Goal: Transaction & Acquisition: Purchase product/service

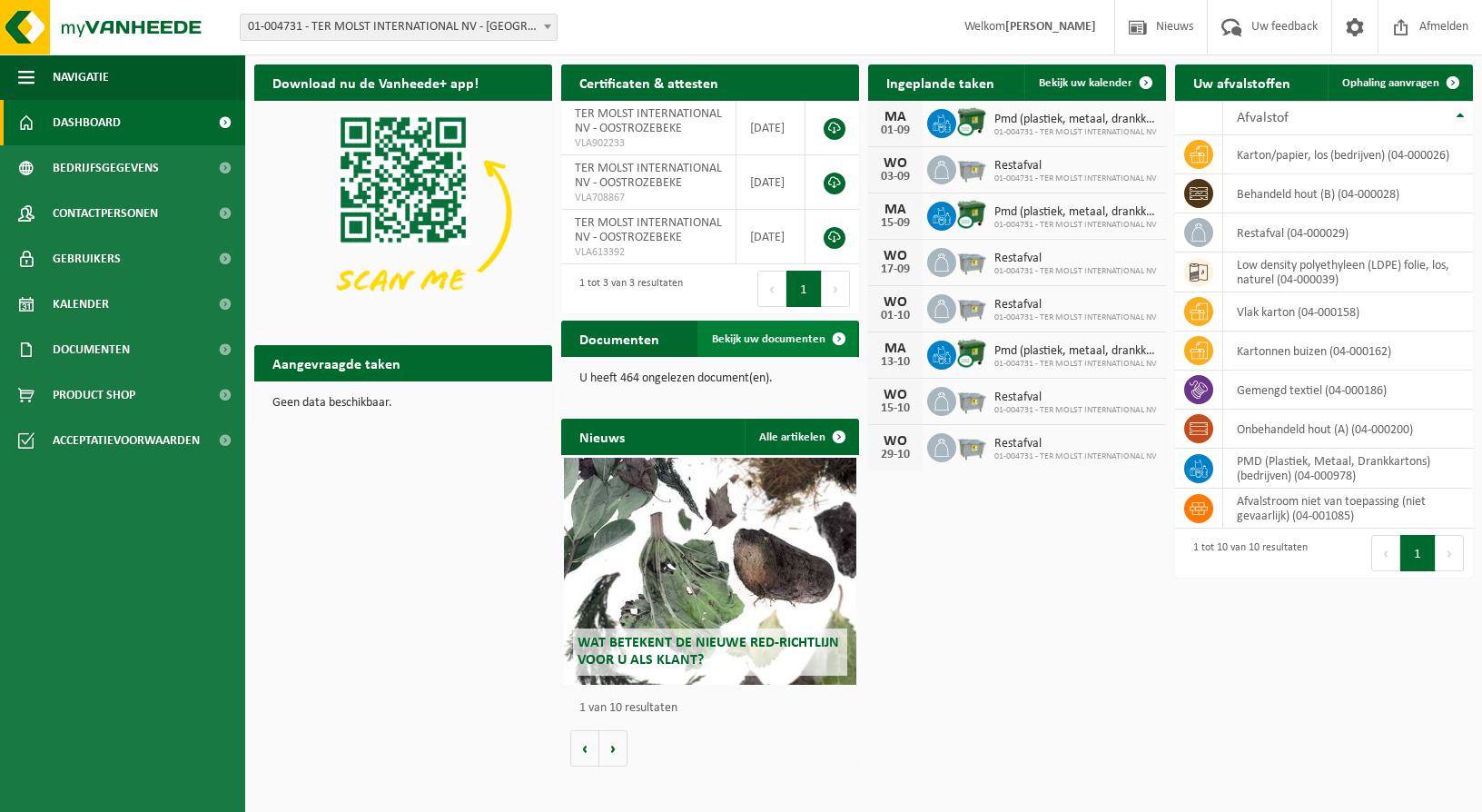
click at [787, 337] on span "Bekijk uw documenten" at bounding box center [770, 339] width 114 height 11
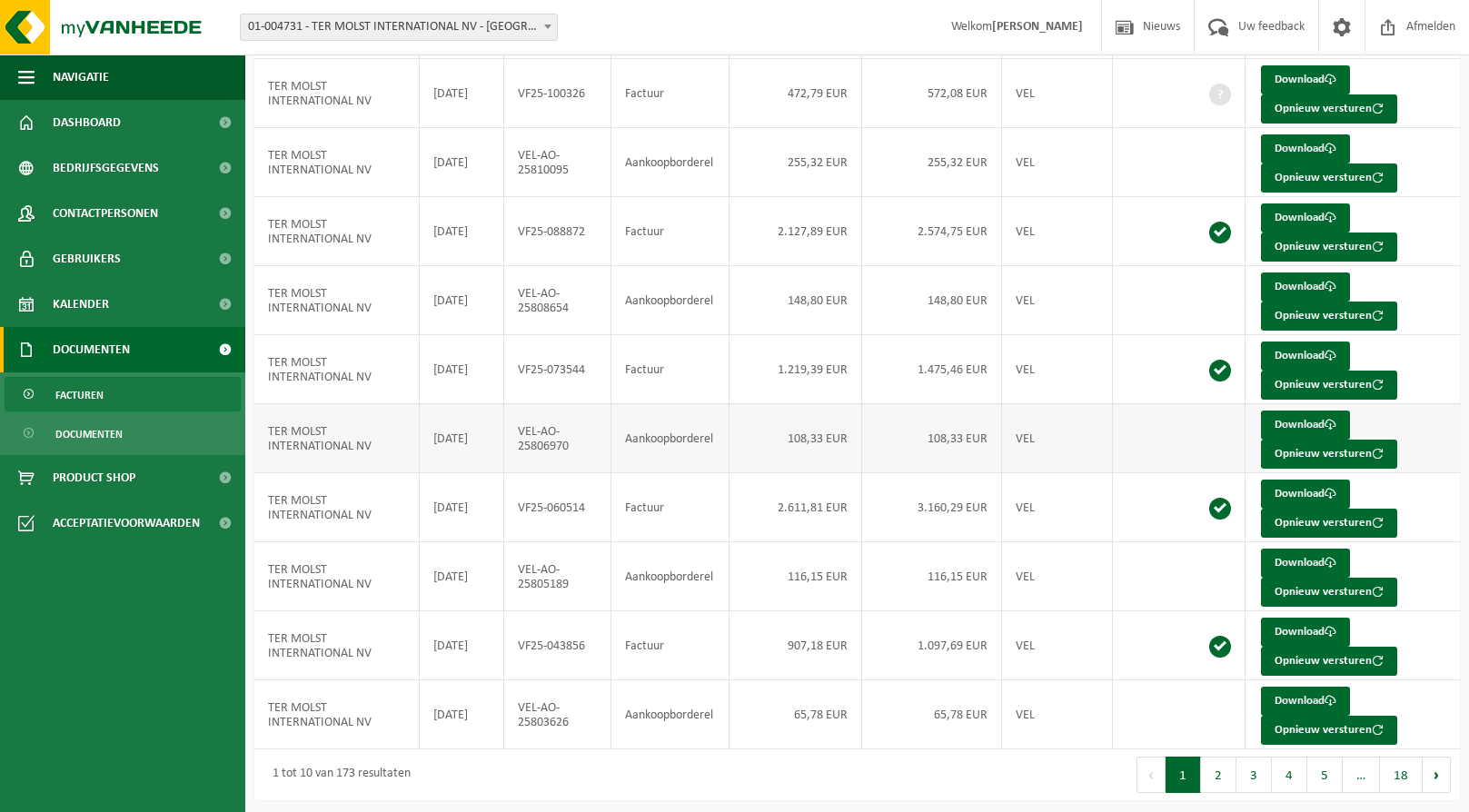
scroll to position [167, 0]
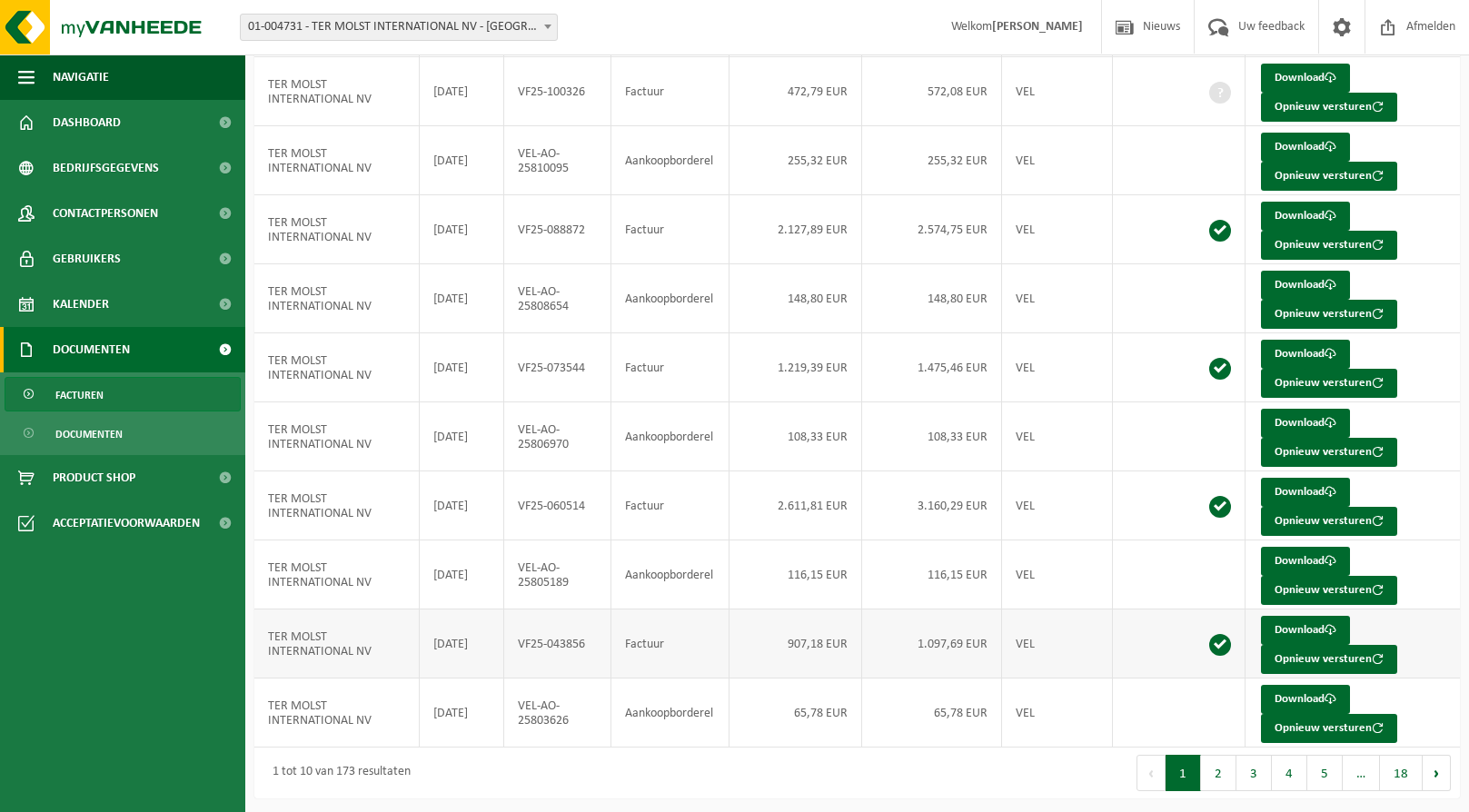
click at [588, 660] on td "VF25-043856" at bounding box center [559, 644] width 108 height 69
click at [1329, 624] on span at bounding box center [1330, 630] width 11 height 11
click at [149, 480] on link "Product Shop" at bounding box center [123, 478] width 245 height 46
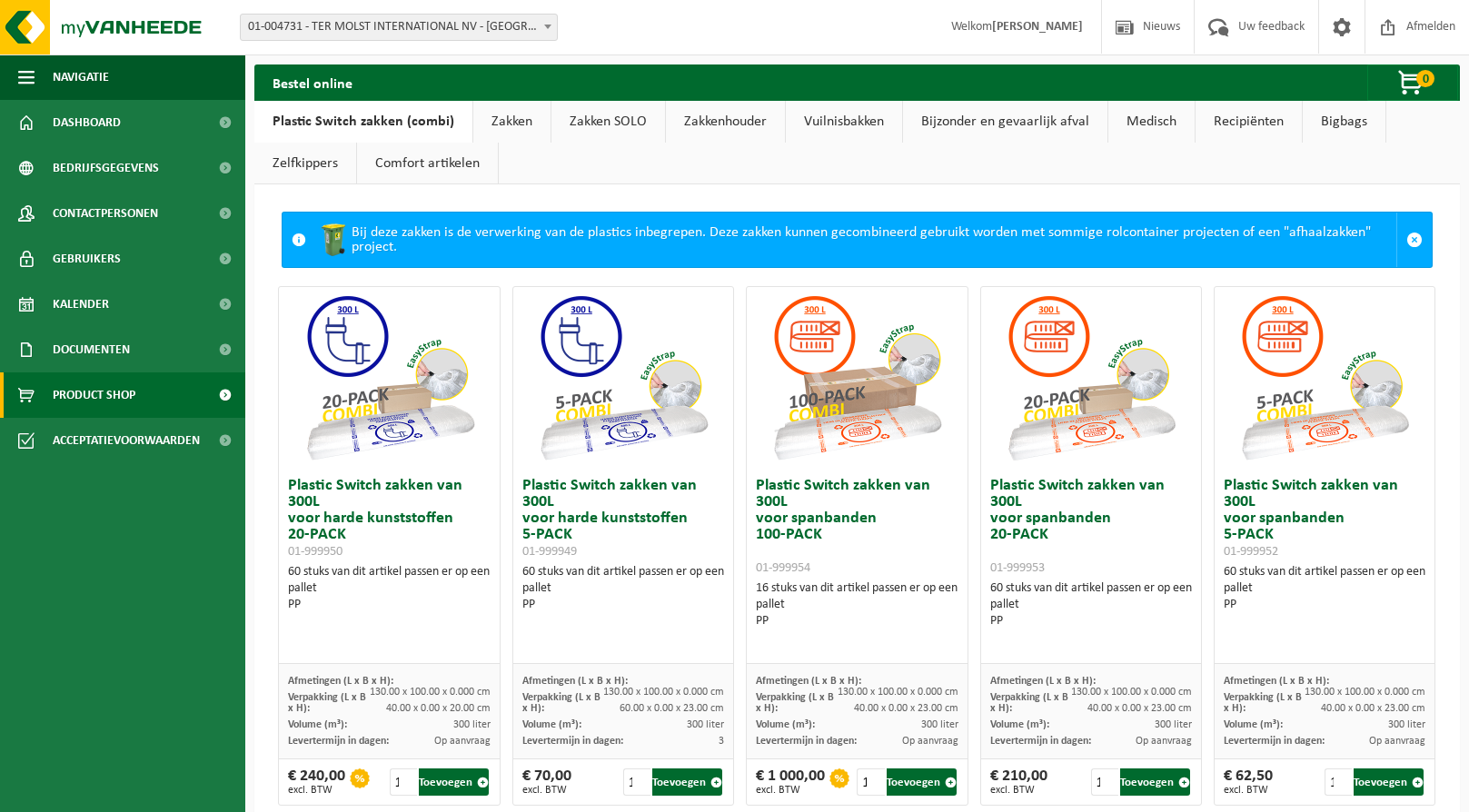
click at [505, 121] on link "Zakken" at bounding box center [511, 122] width 77 height 42
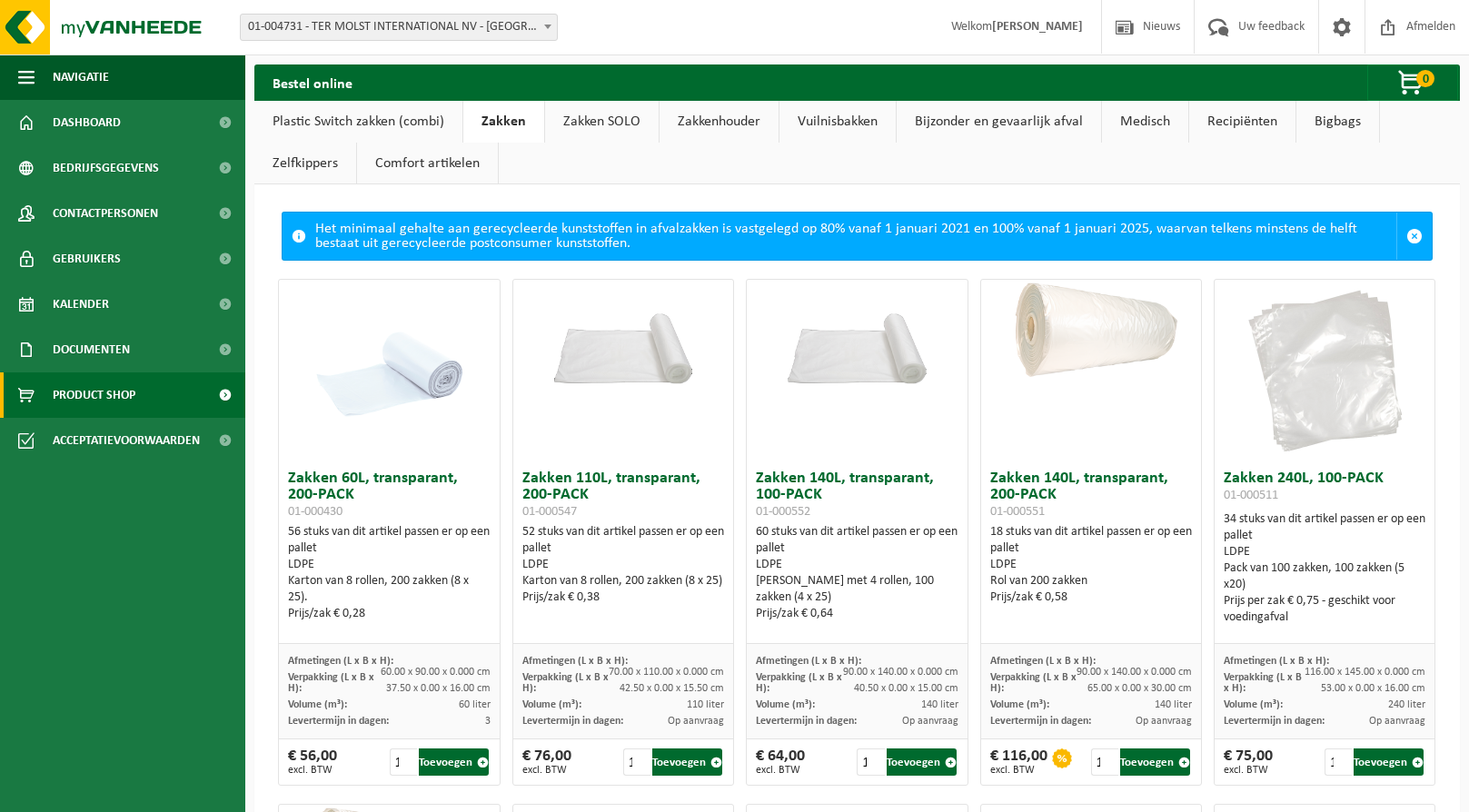
click at [435, 168] on link "Comfort artikelen" at bounding box center [428, 163] width 141 height 42
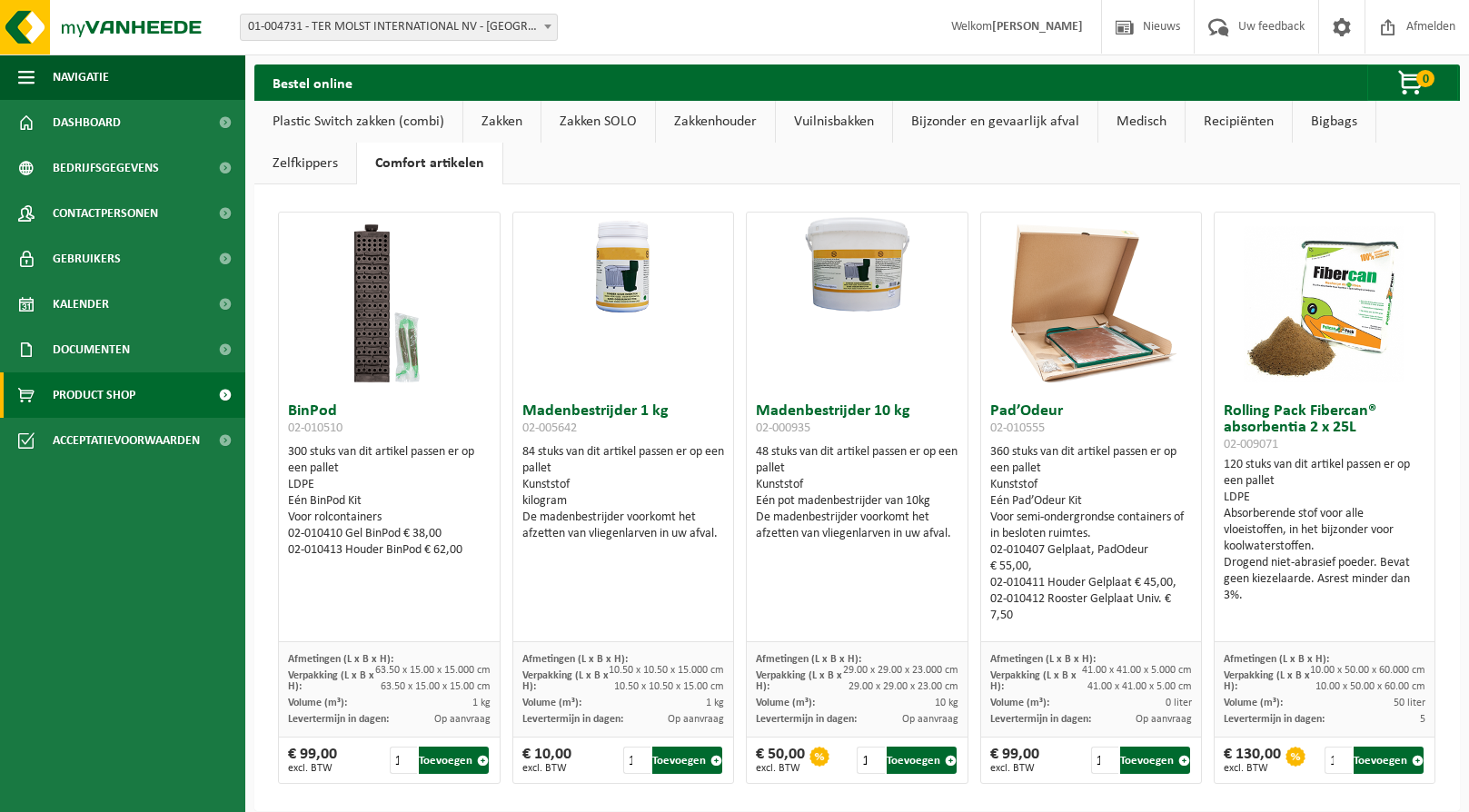
click at [303, 164] on link "Zelfkippers" at bounding box center [305, 163] width 102 height 42
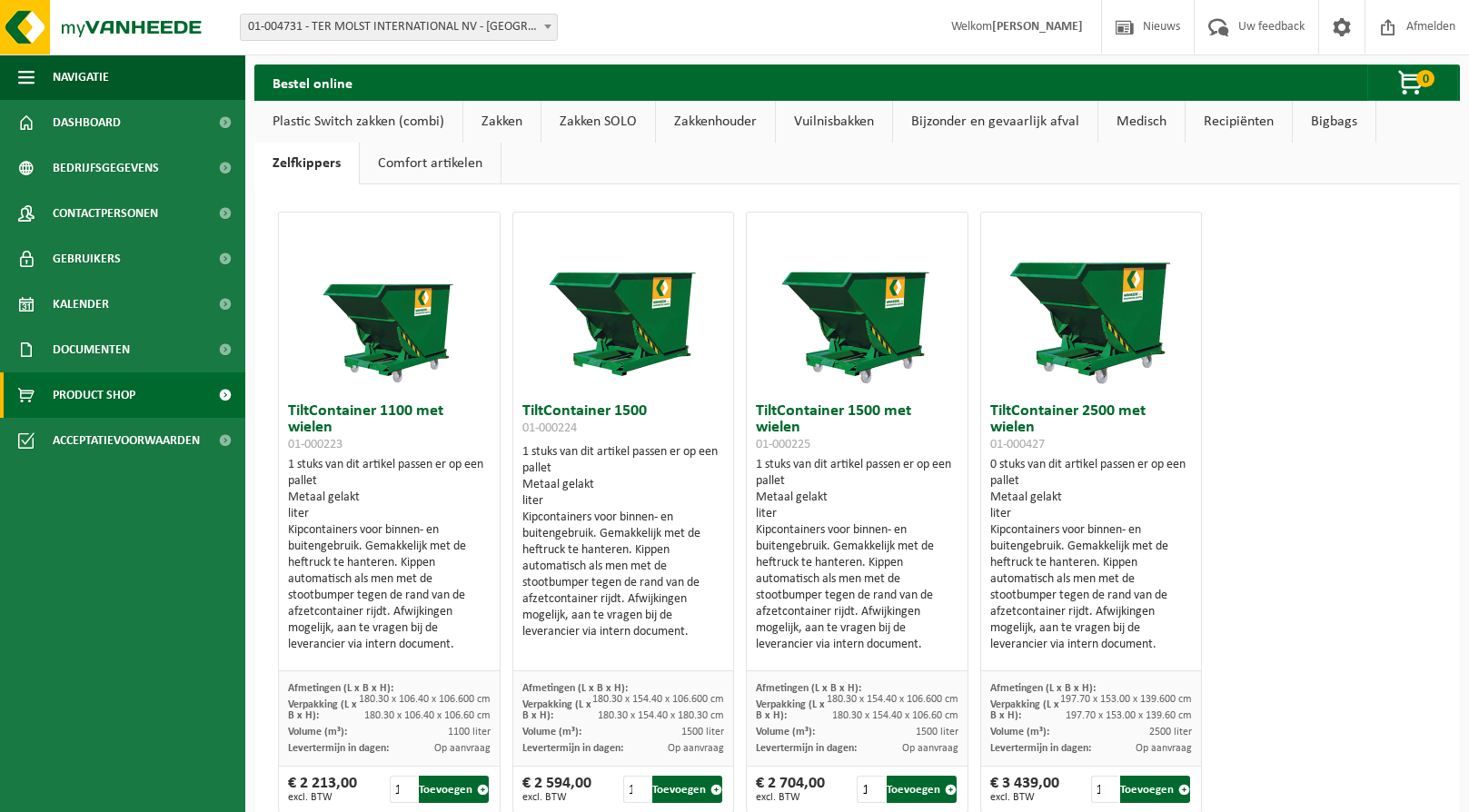
click at [574, 121] on link "Zakken SOLO" at bounding box center [599, 122] width 114 height 42
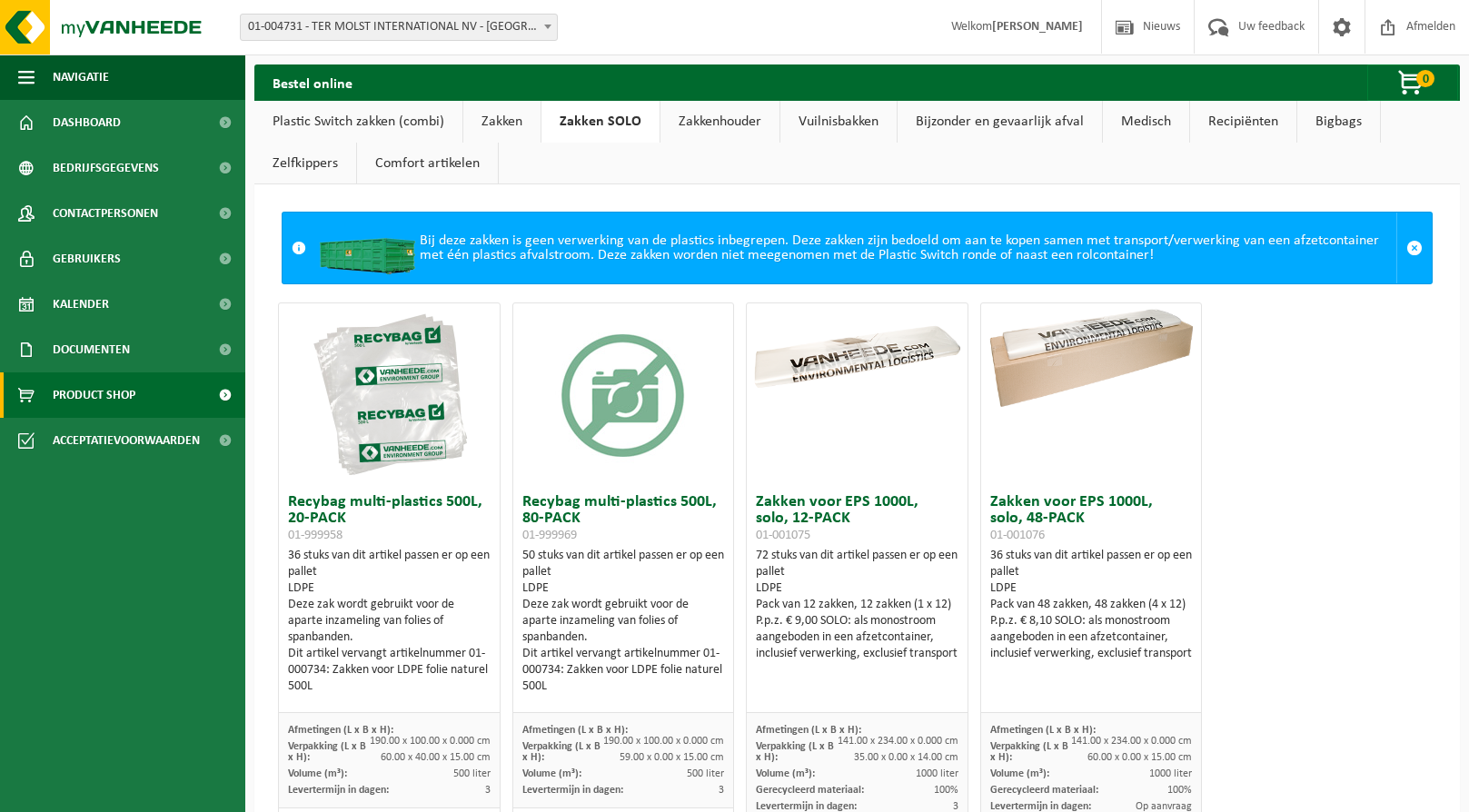
click at [496, 133] on link "Zakken" at bounding box center [502, 122] width 77 height 42
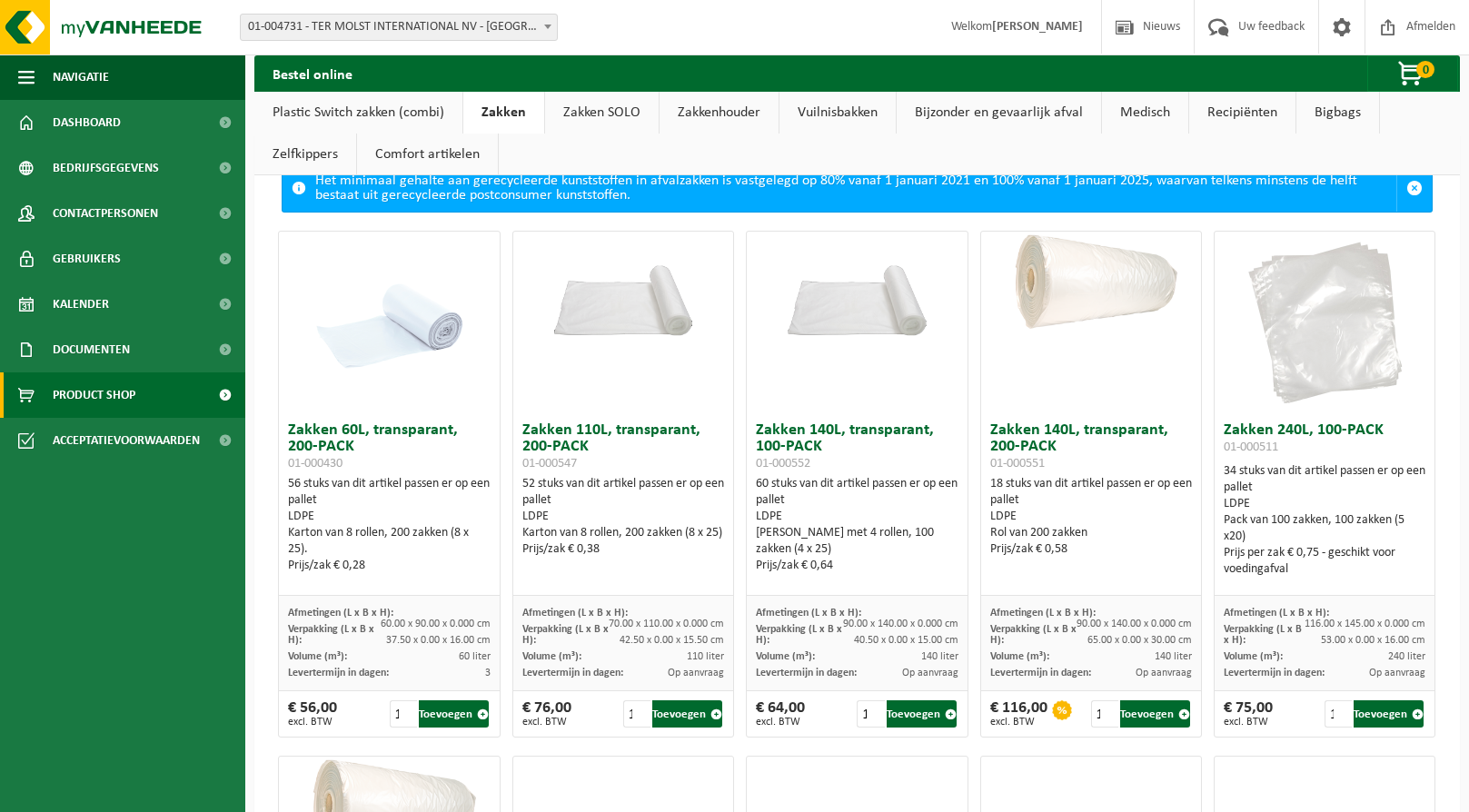
scroll to position [91, 0]
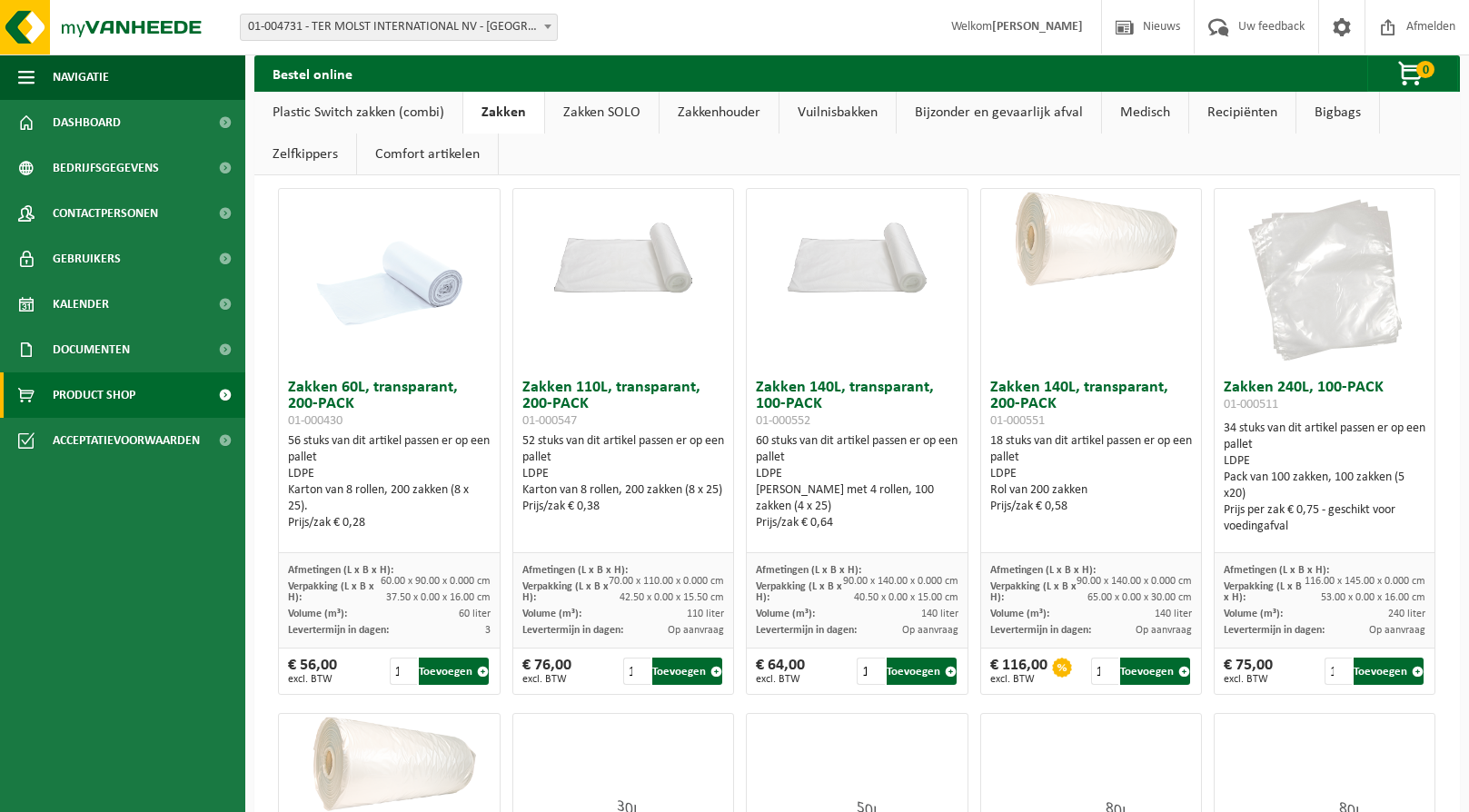
click at [1331, 120] on link "Bigbags" at bounding box center [1337, 113] width 83 height 42
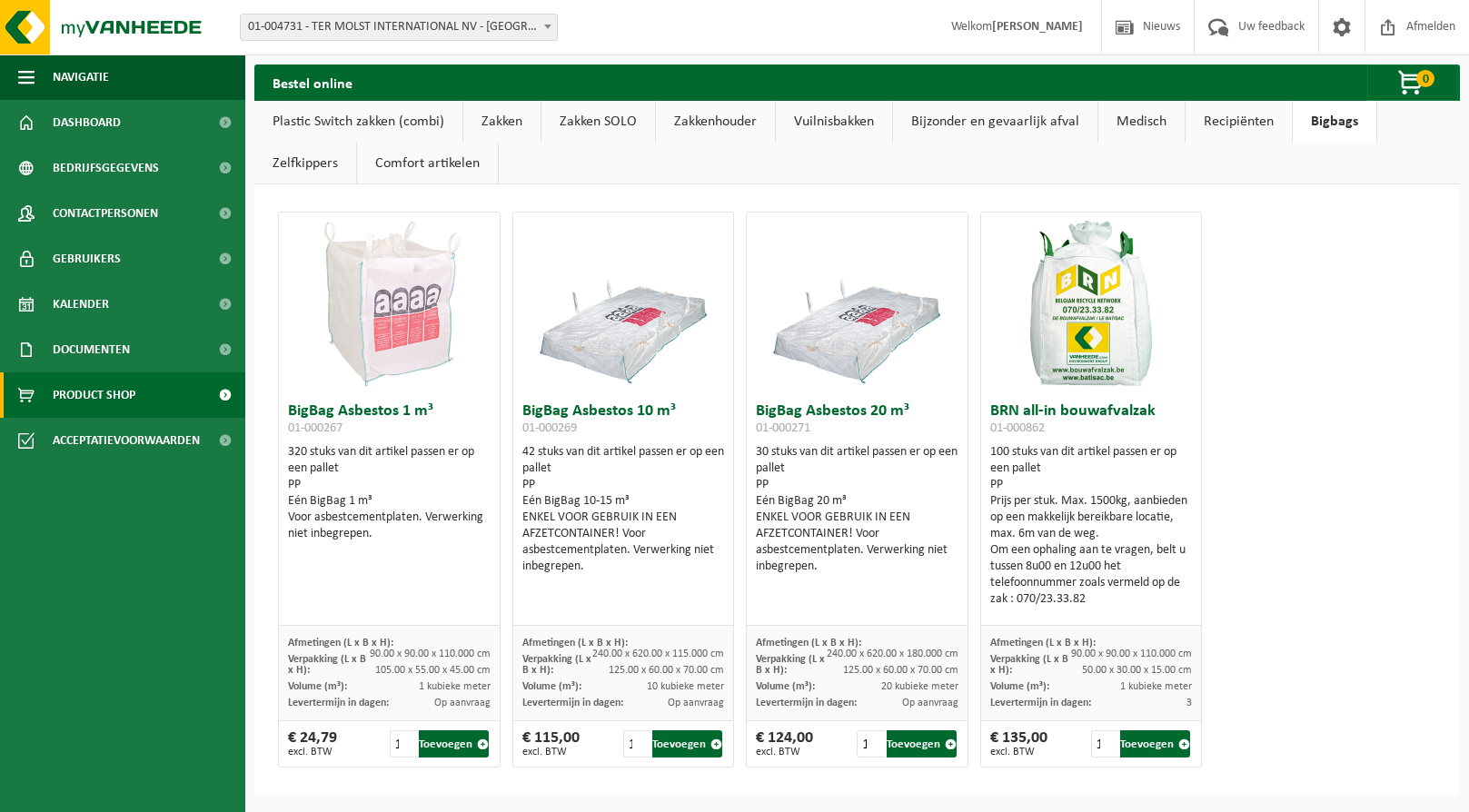
click at [489, 122] on link "Zakken" at bounding box center [502, 122] width 77 height 42
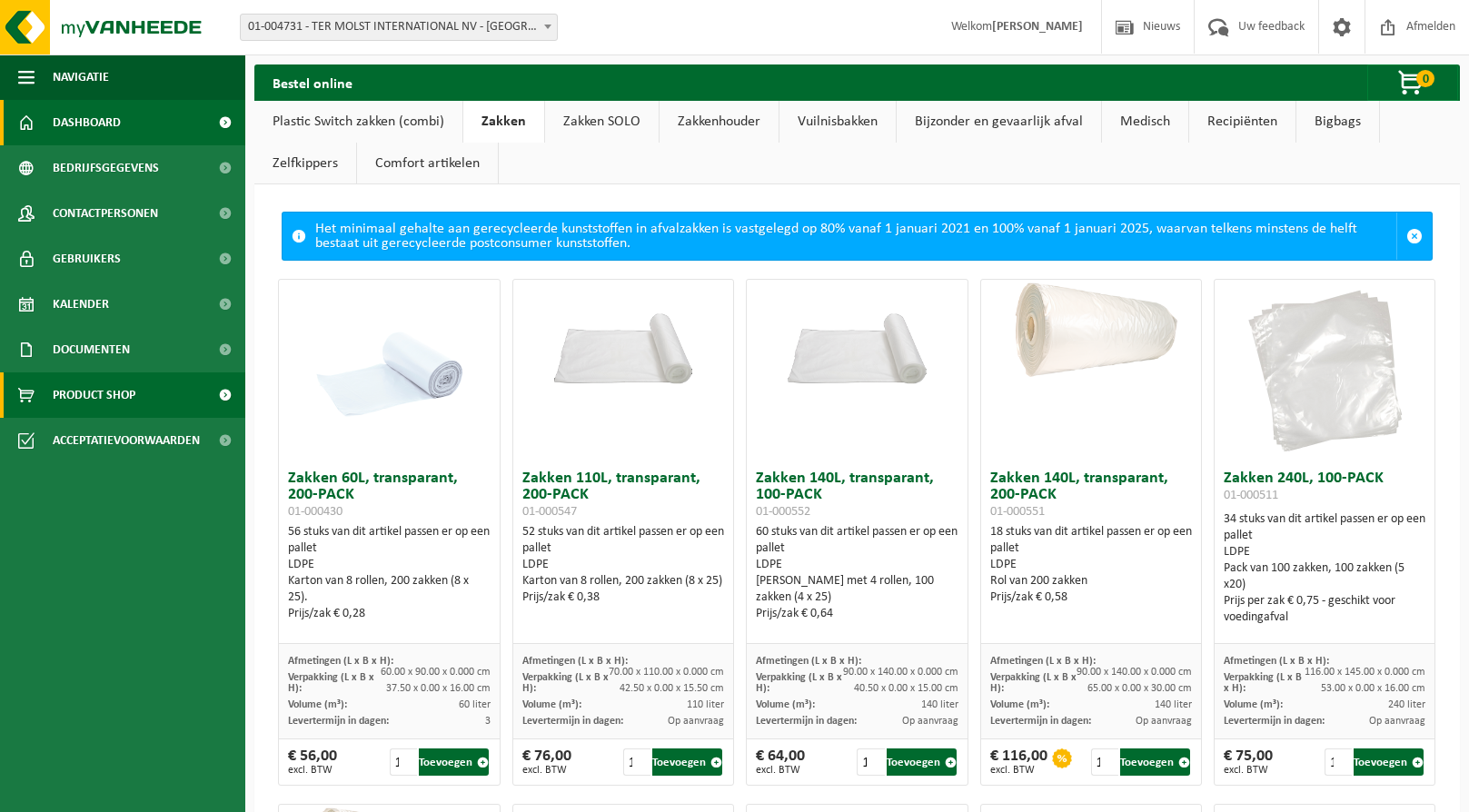
click at [101, 132] on span "Dashboard" at bounding box center [86, 123] width 68 height 46
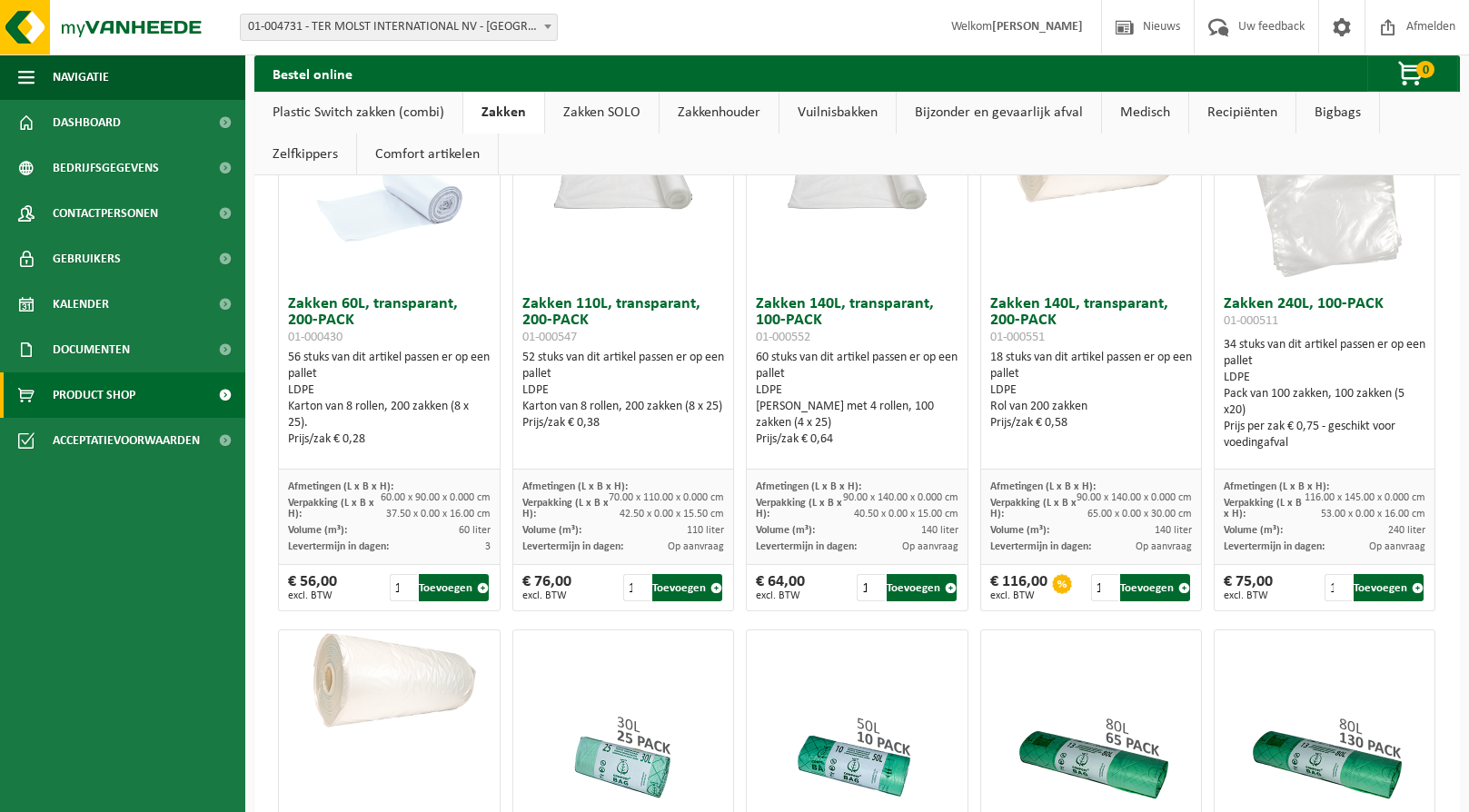
scroll to position [181, 0]
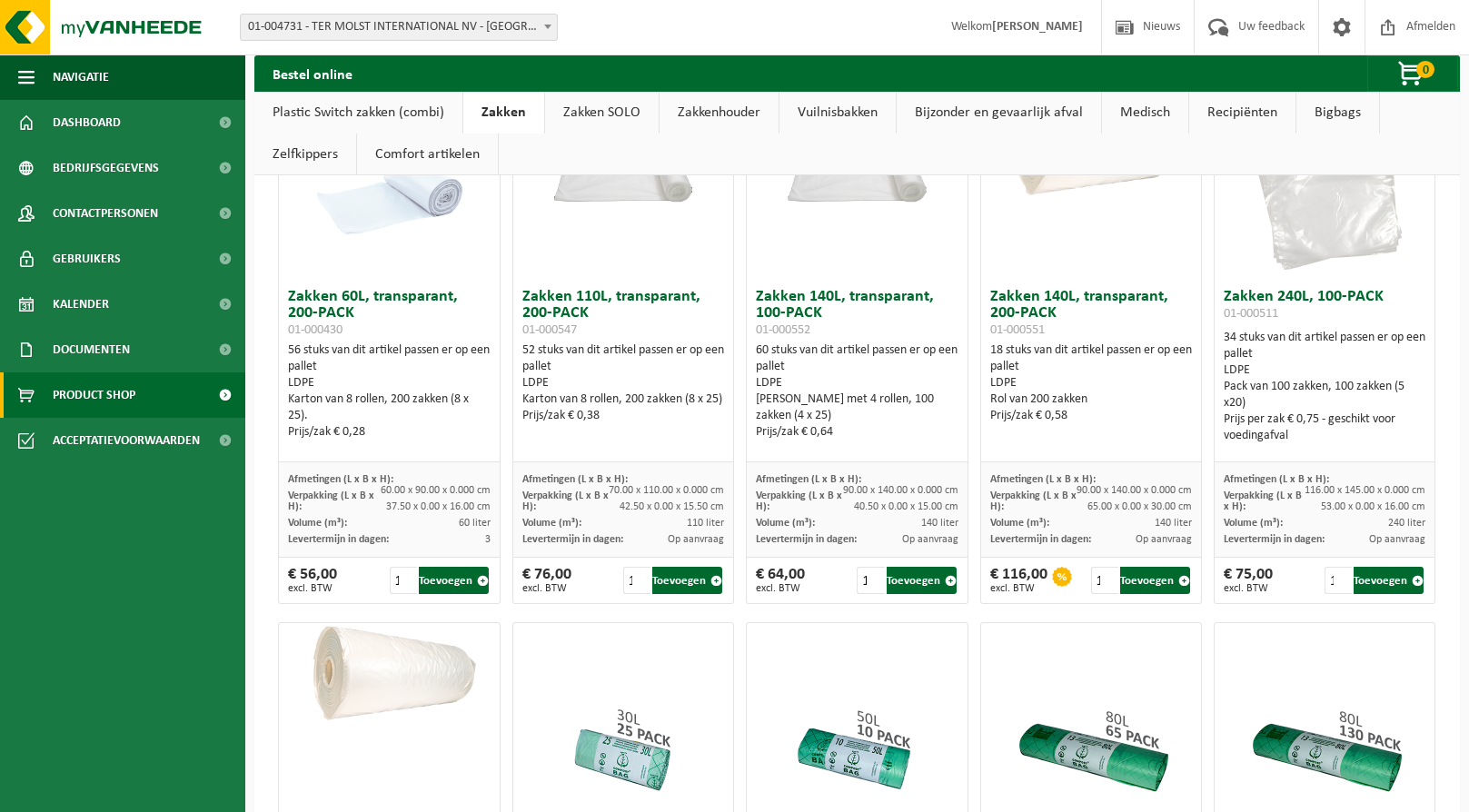
click at [1243, 117] on link "Recipiënten" at bounding box center [1242, 113] width 106 height 42
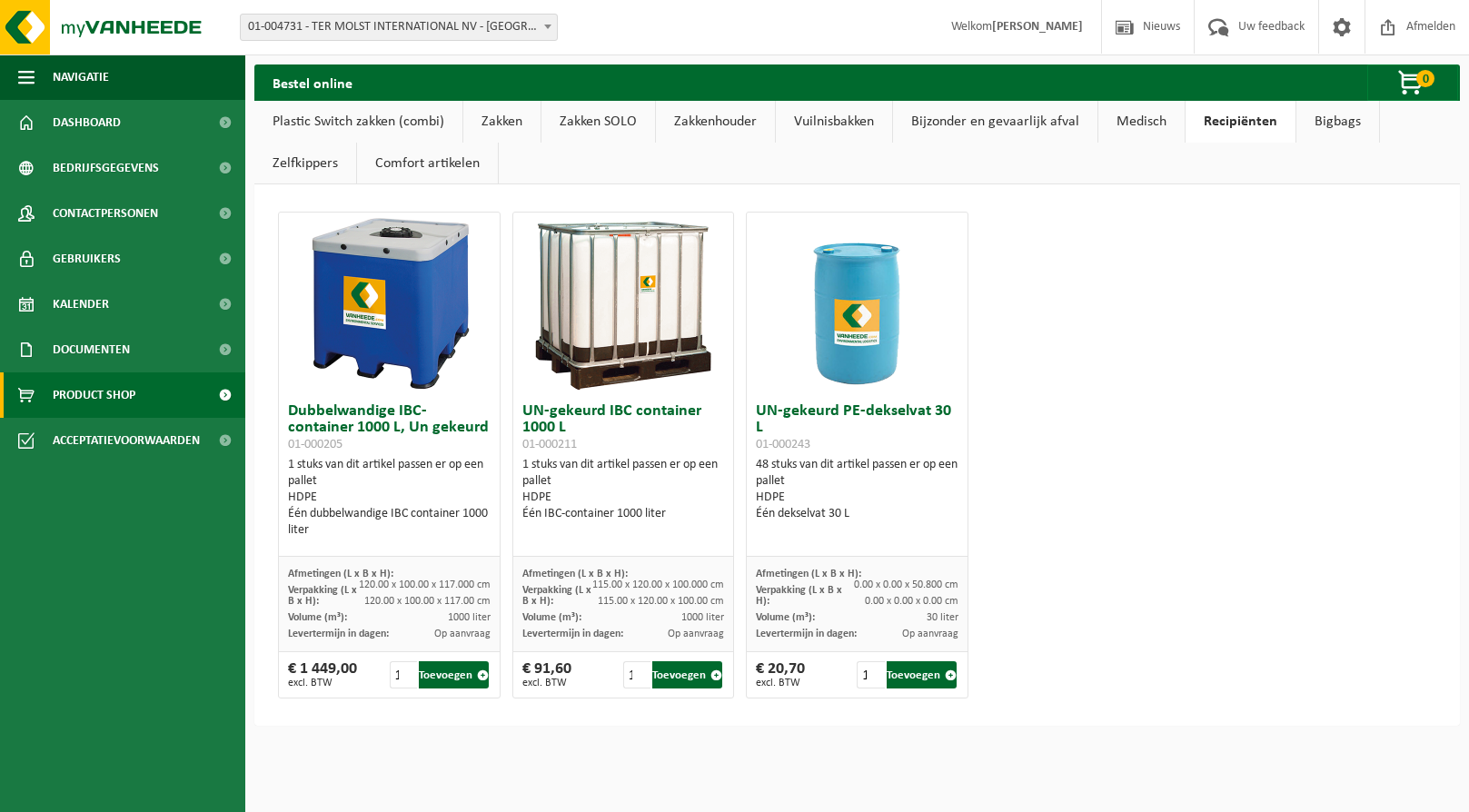
scroll to position [0, 0]
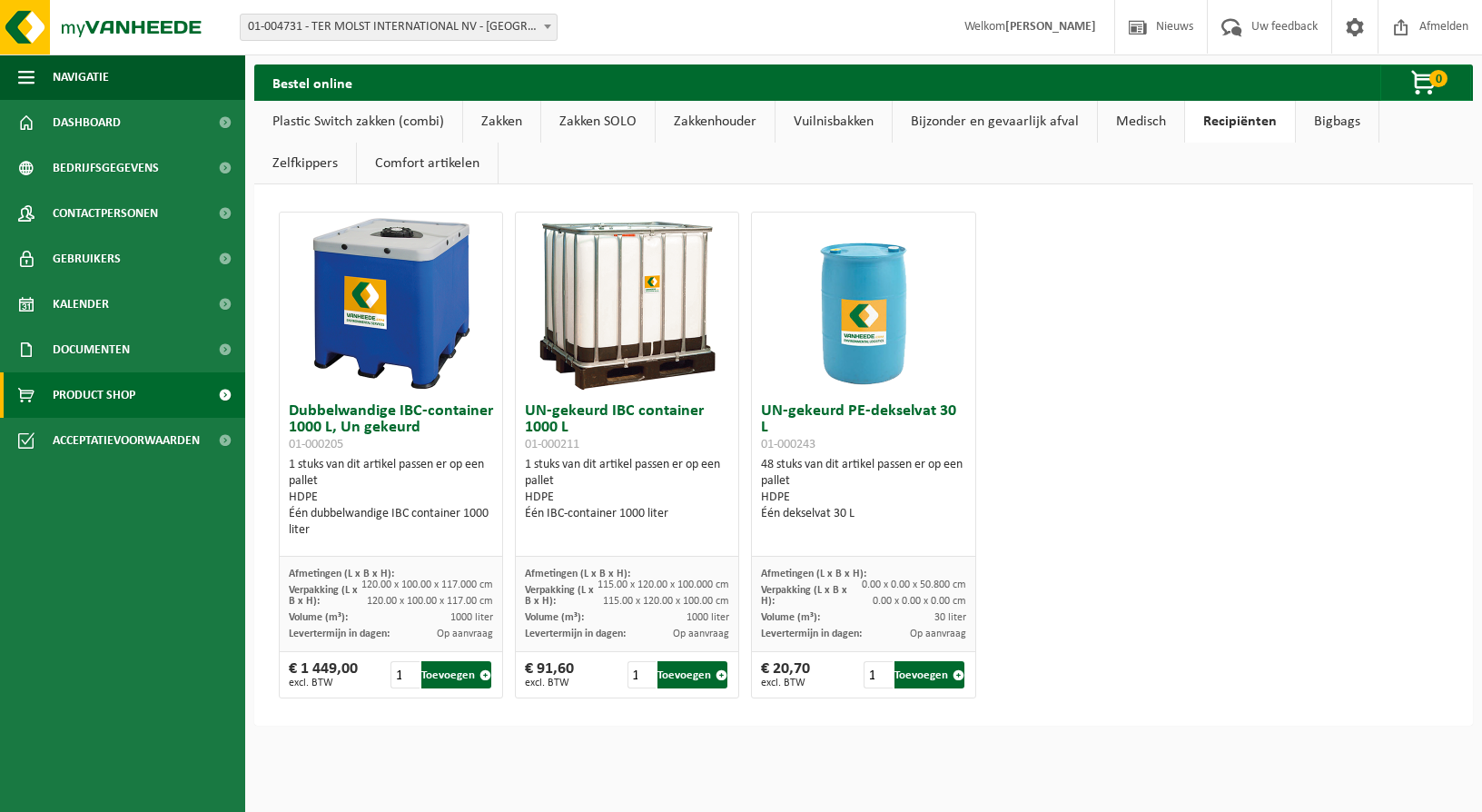
click at [1338, 111] on link "Bigbags" at bounding box center [1337, 122] width 83 height 42
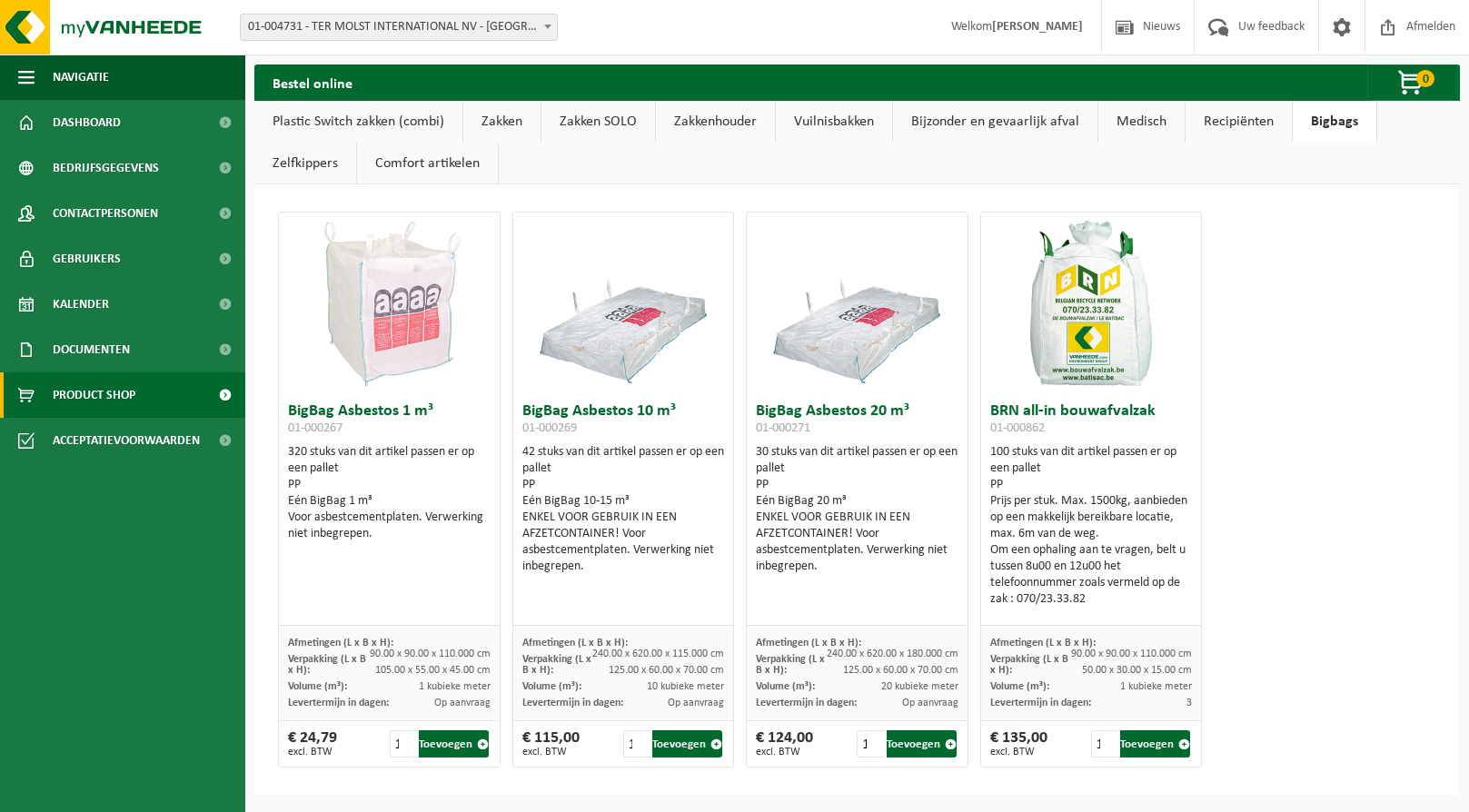
scroll to position [1, 0]
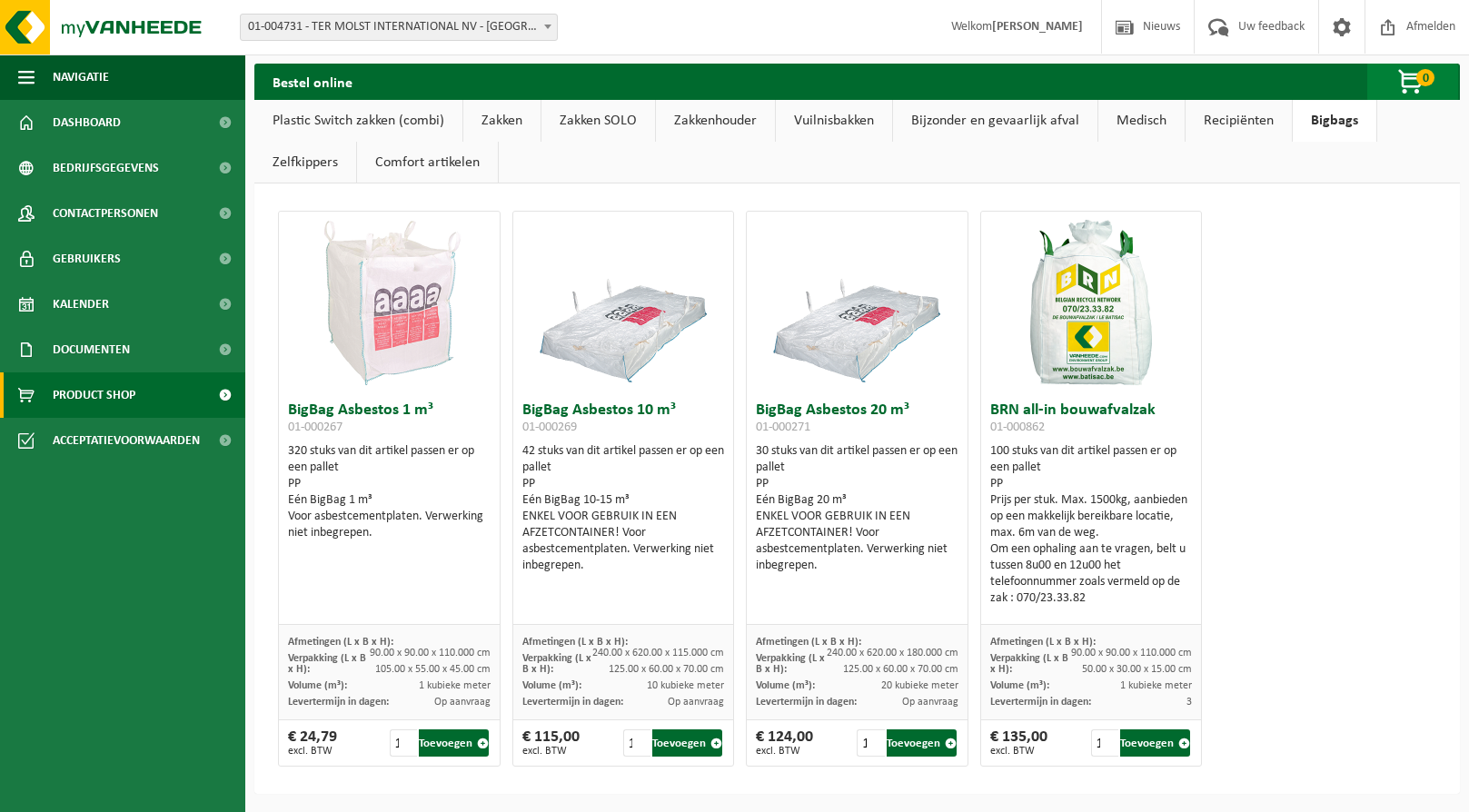
click at [1415, 71] on span "button" at bounding box center [1412, 83] width 91 height 36
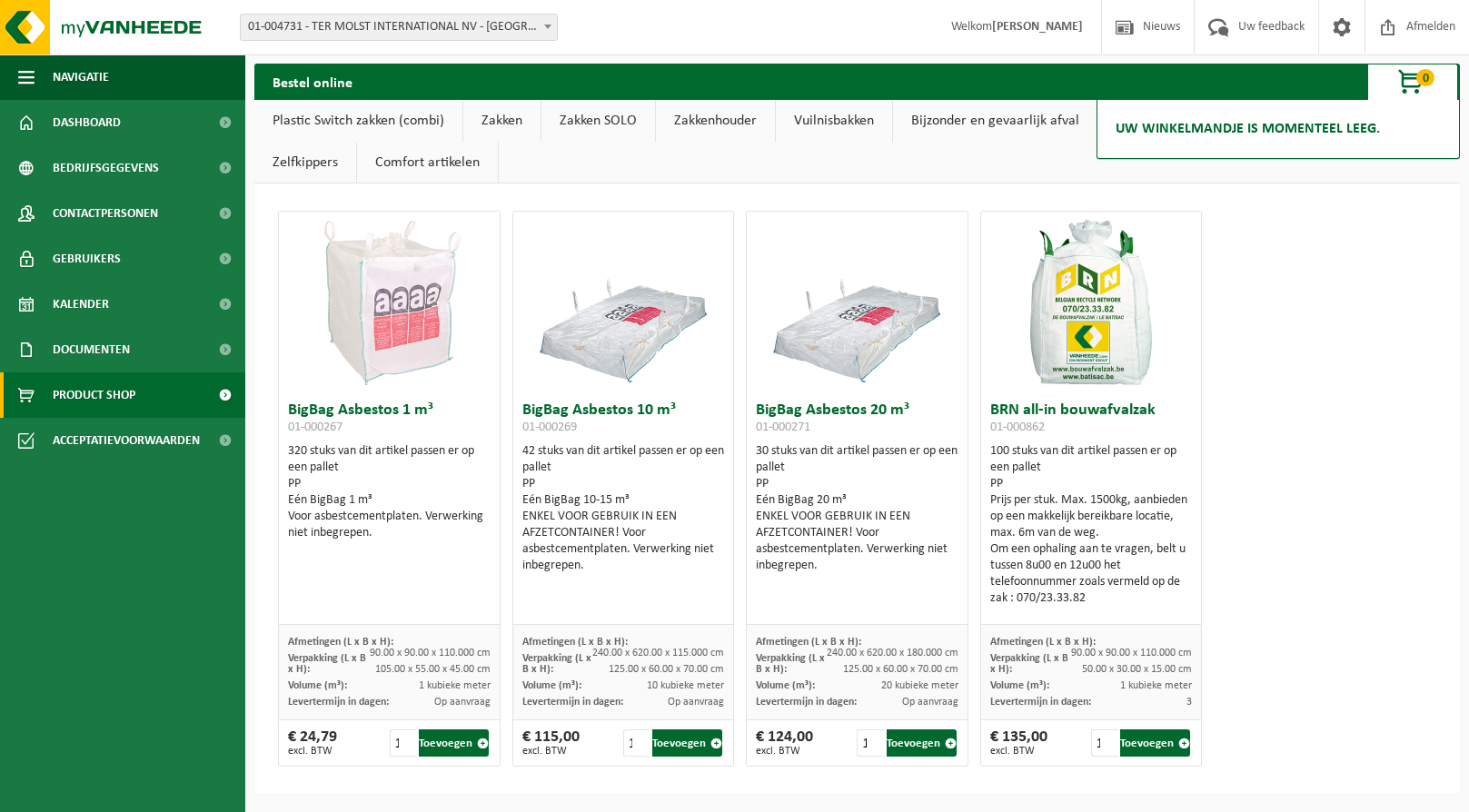
click at [995, 122] on link "Bijzonder en gevaarlijk afval" at bounding box center [995, 121] width 204 height 42
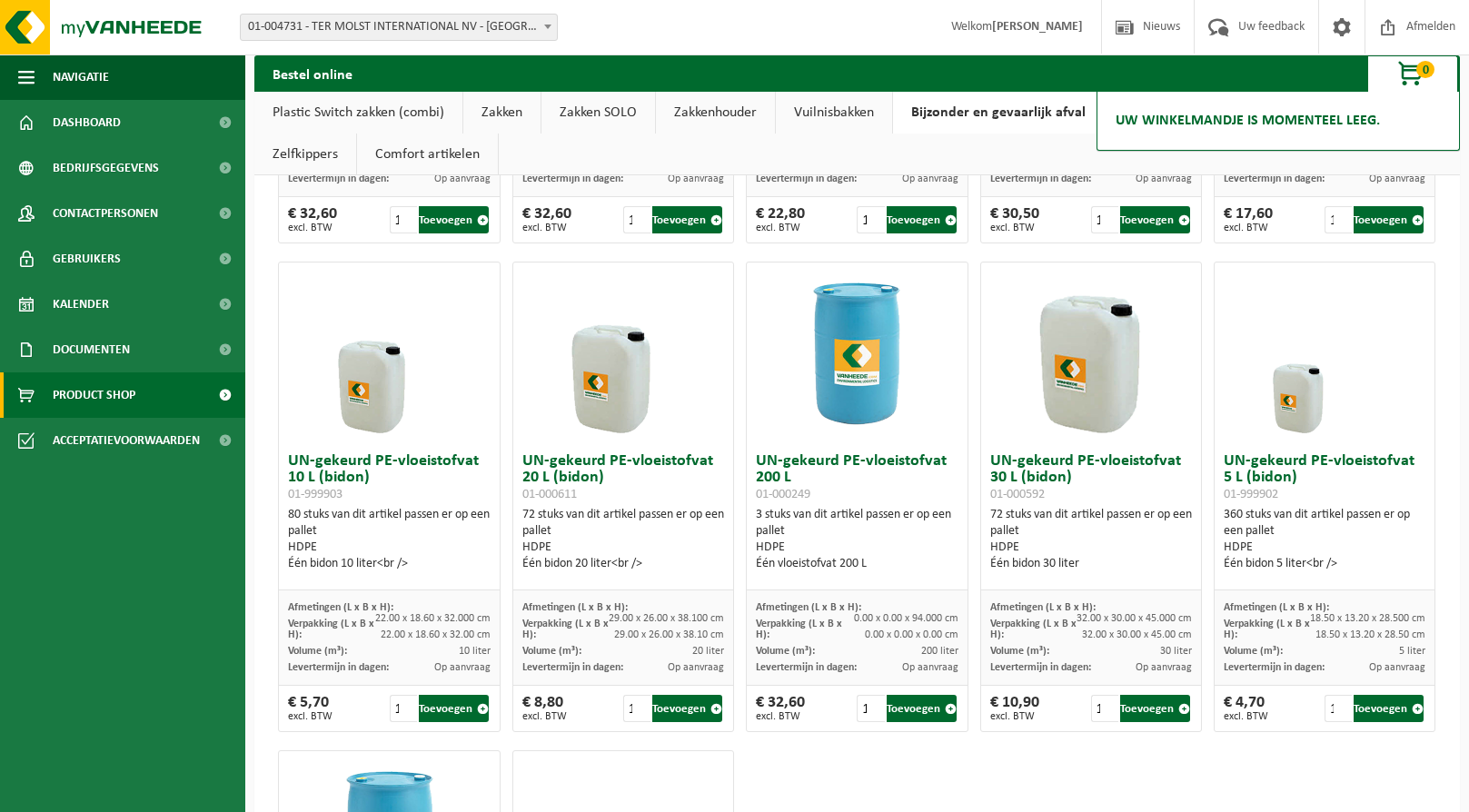
scroll to position [0, 0]
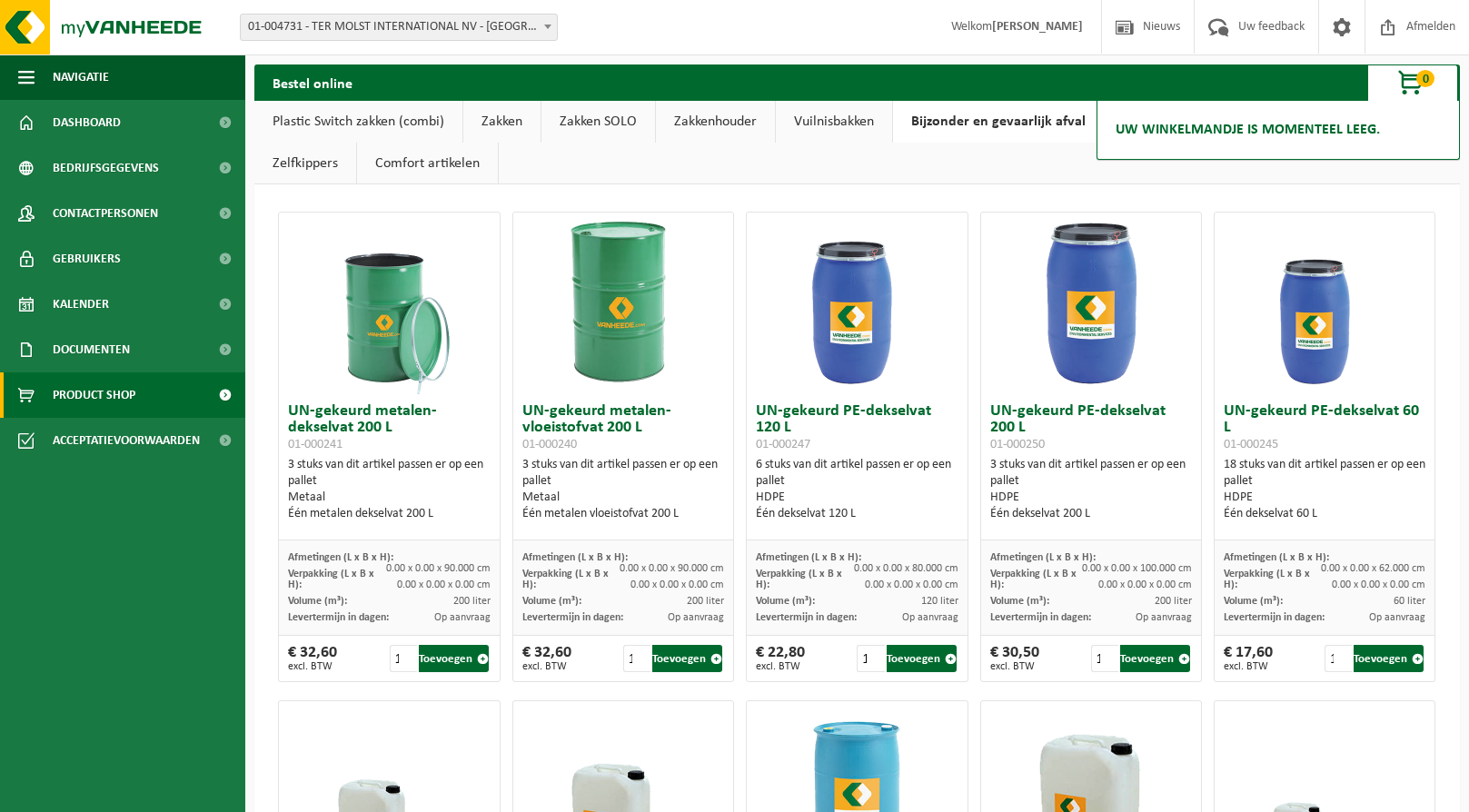
click at [834, 114] on link "Vuilnisbakken" at bounding box center [833, 122] width 116 height 42
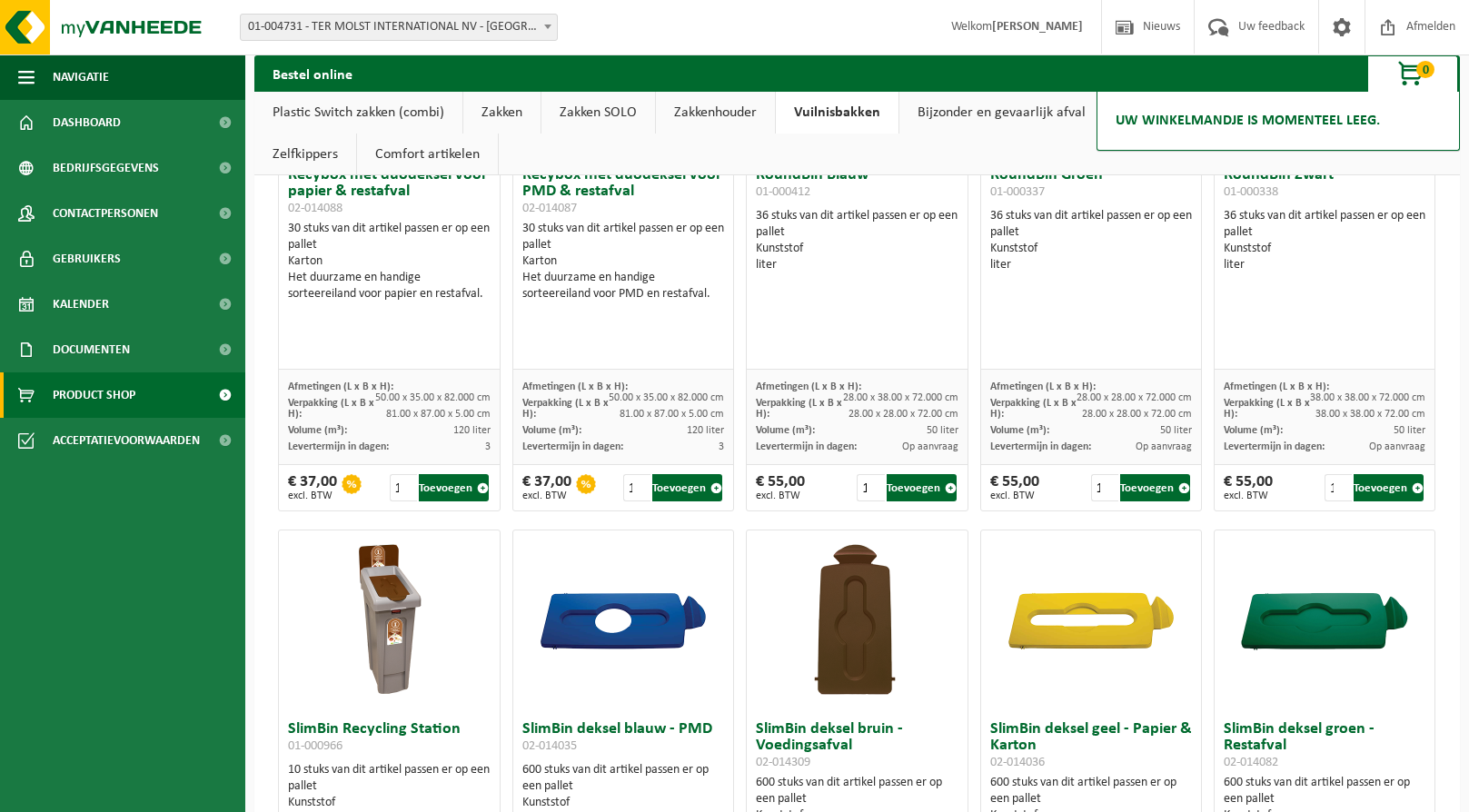
scroll to position [908, 0]
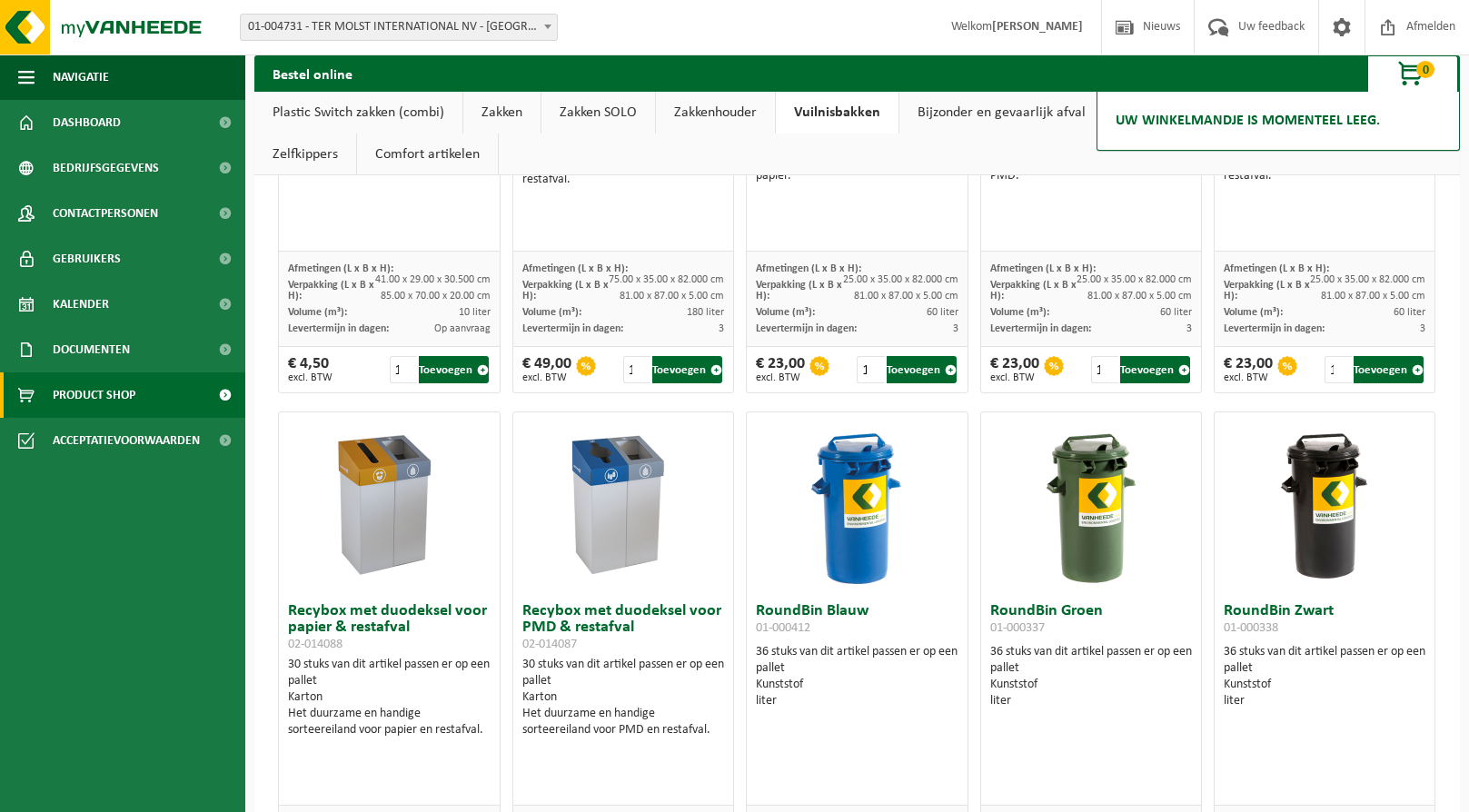
click at [696, 114] on link "Zakkenhouder" at bounding box center [715, 113] width 119 height 42
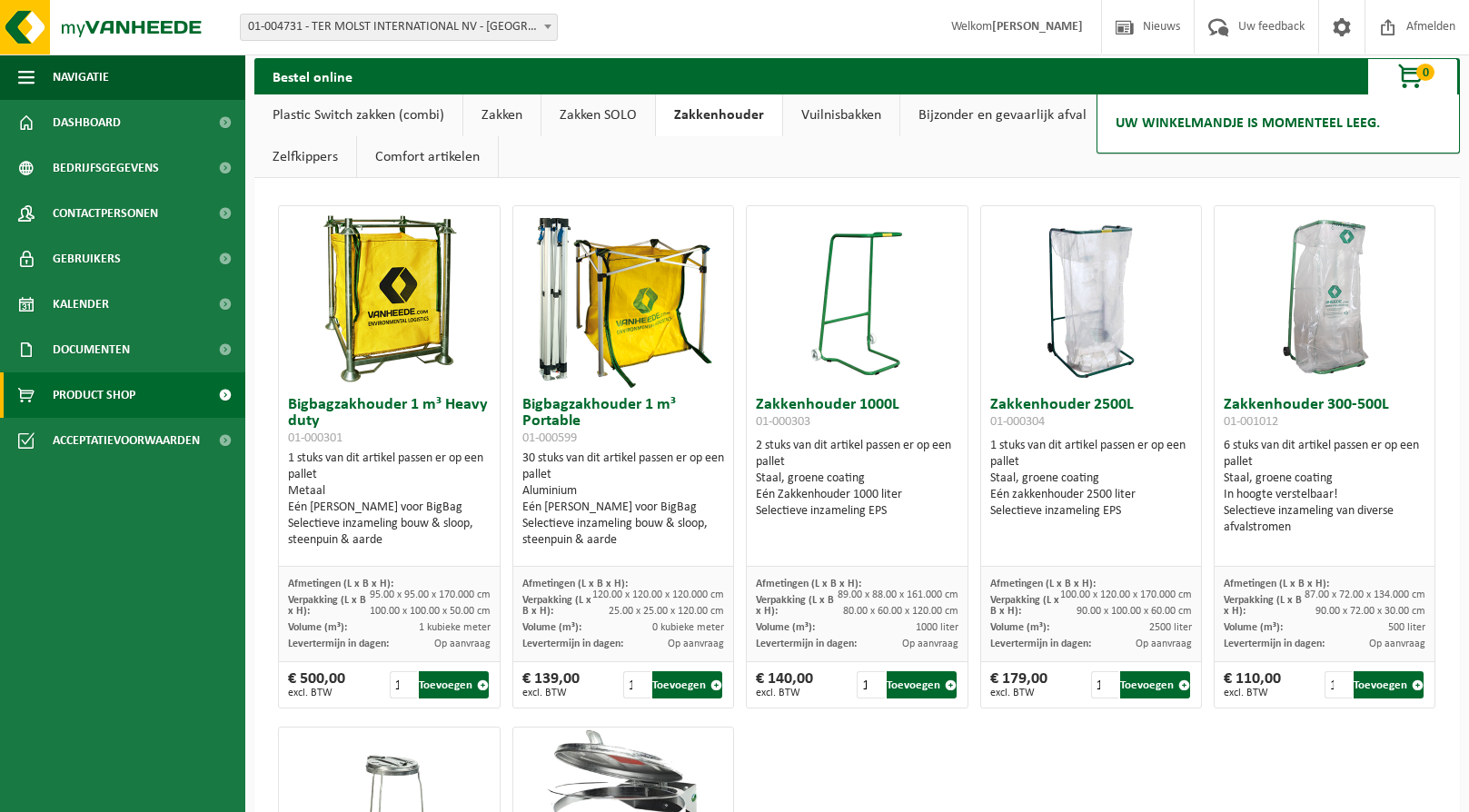
scroll to position [0, 0]
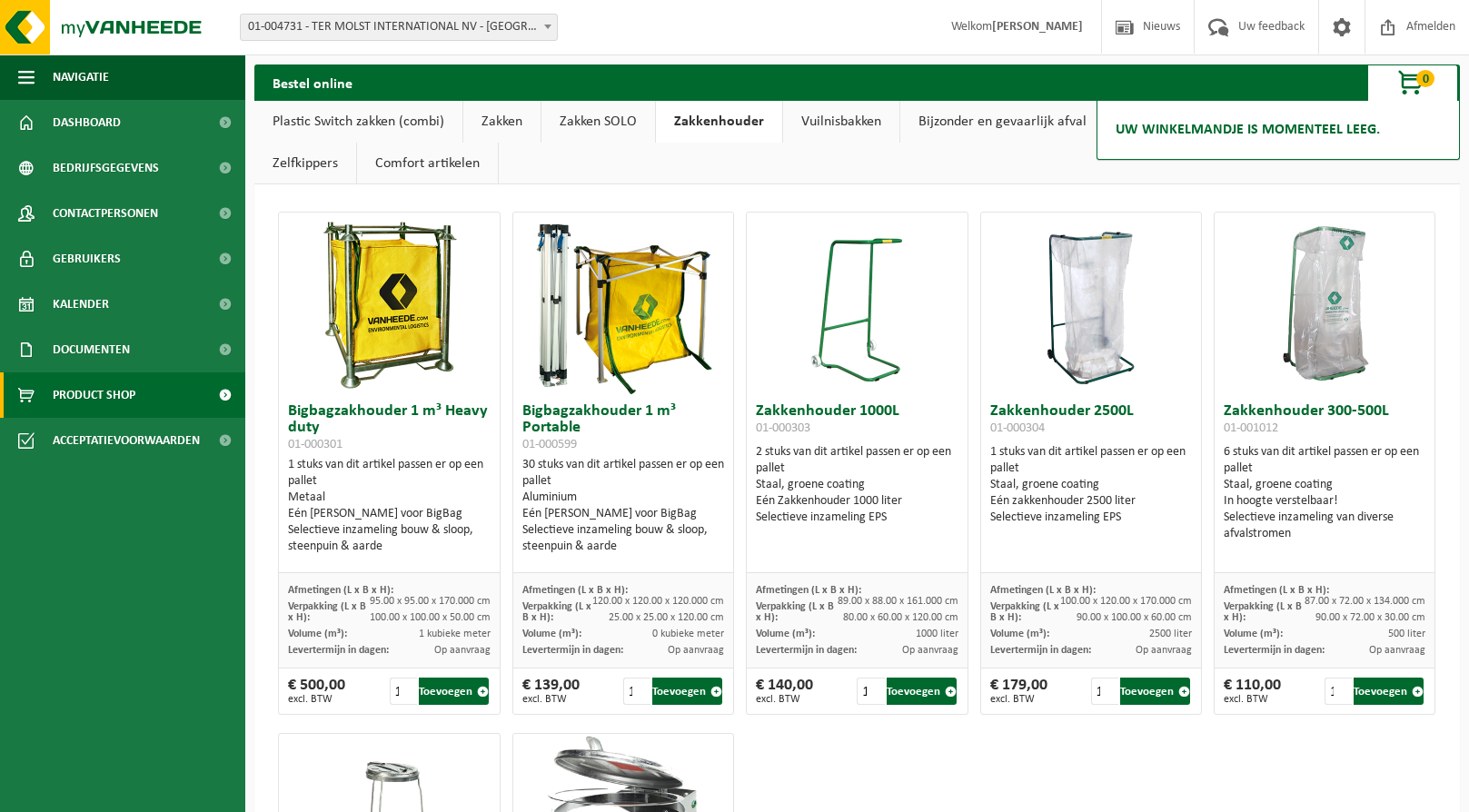
click at [616, 121] on link "Zakken SOLO" at bounding box center [599, 122] width 114 height 42
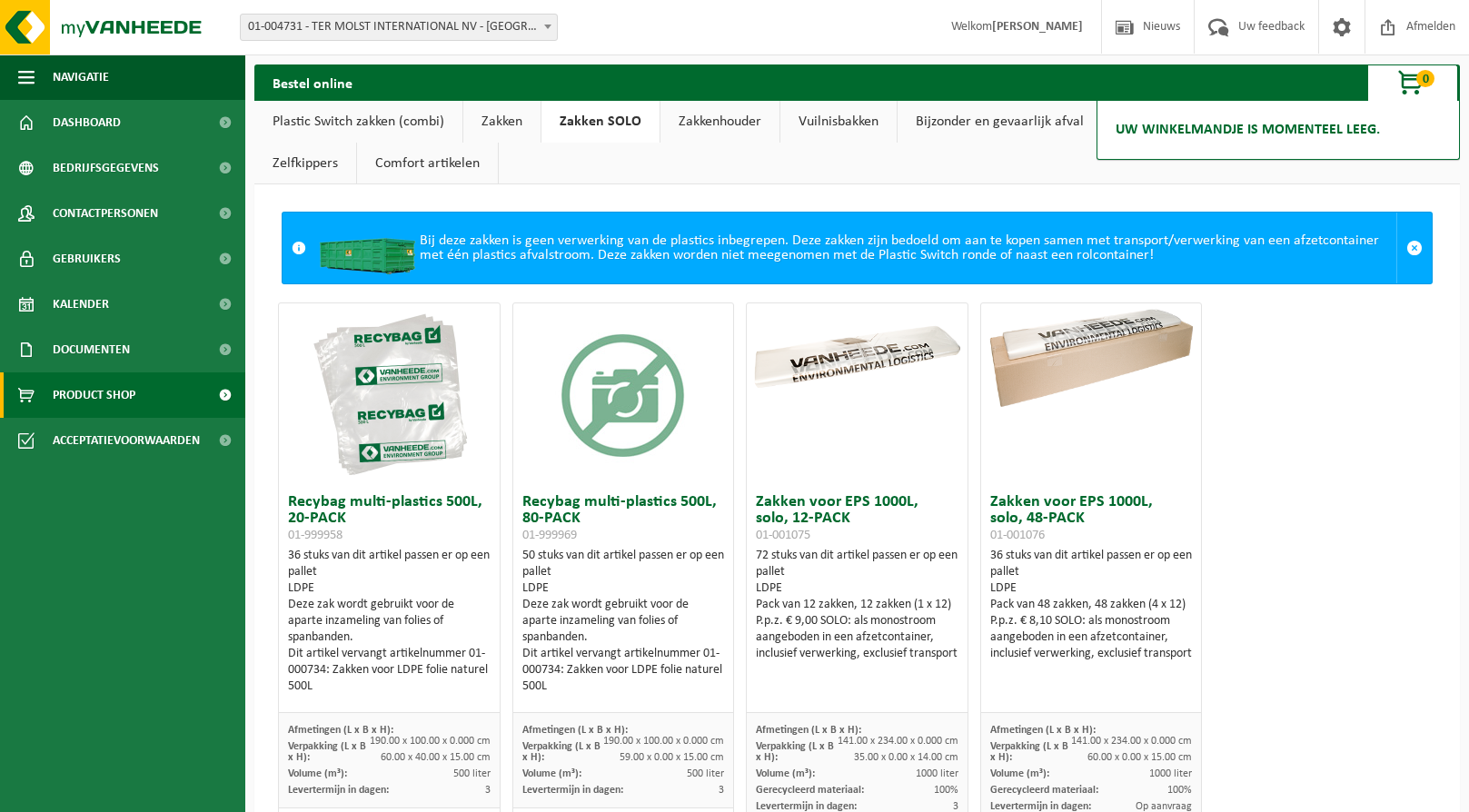
click at [497, 116] on link "Zakken" at bounding box center [502, 122] width 77 height 42
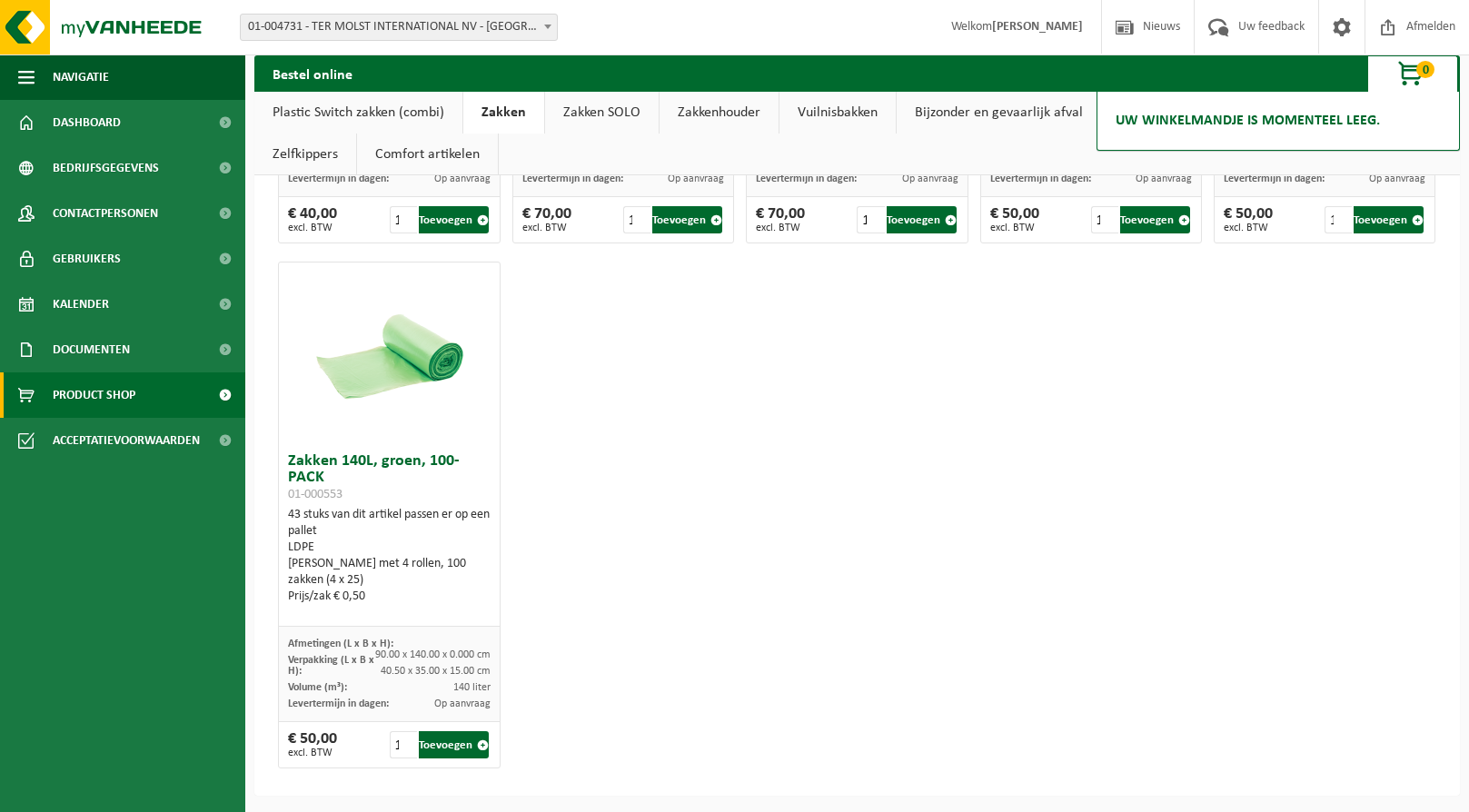
scroll to position [2643, 0]
click at [323, 111] on link "Plastic Switch zakken (combi)" at bounding box center [358, 113] width 208 height 42
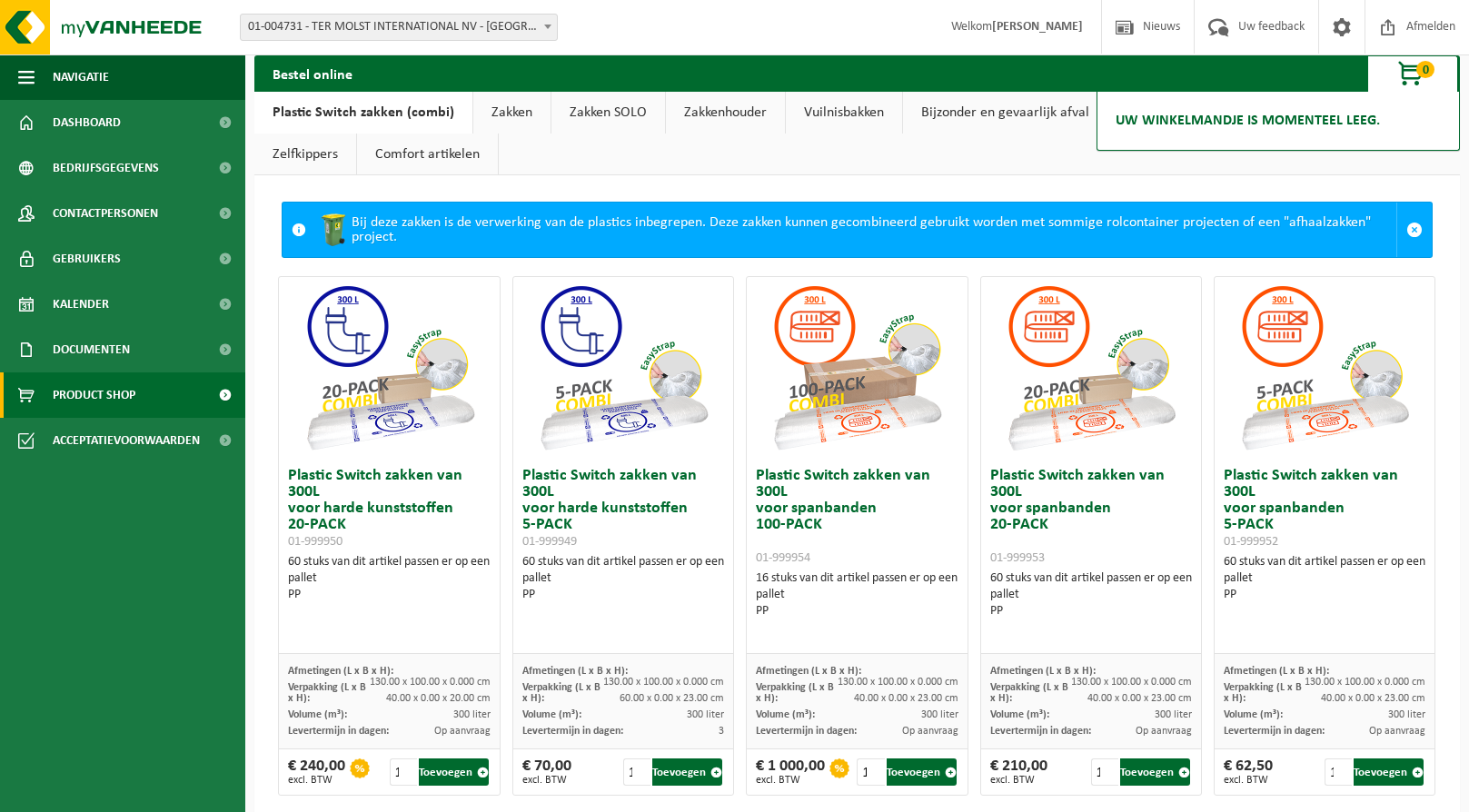
scroll to position [0, 0]
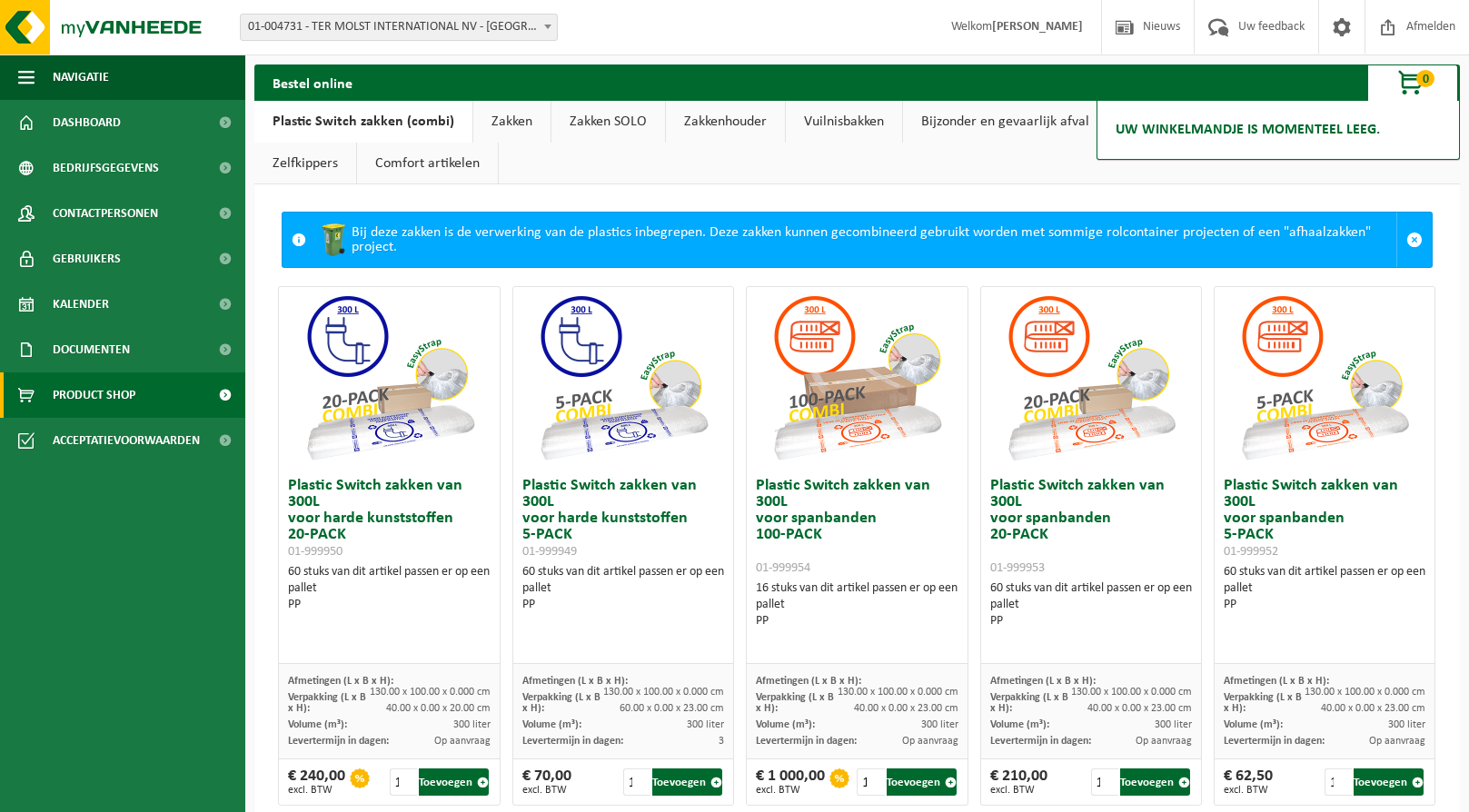
click at [403, 173] on link "Comfort artikelen" at bounding box center [428, 163] width 141 height 42
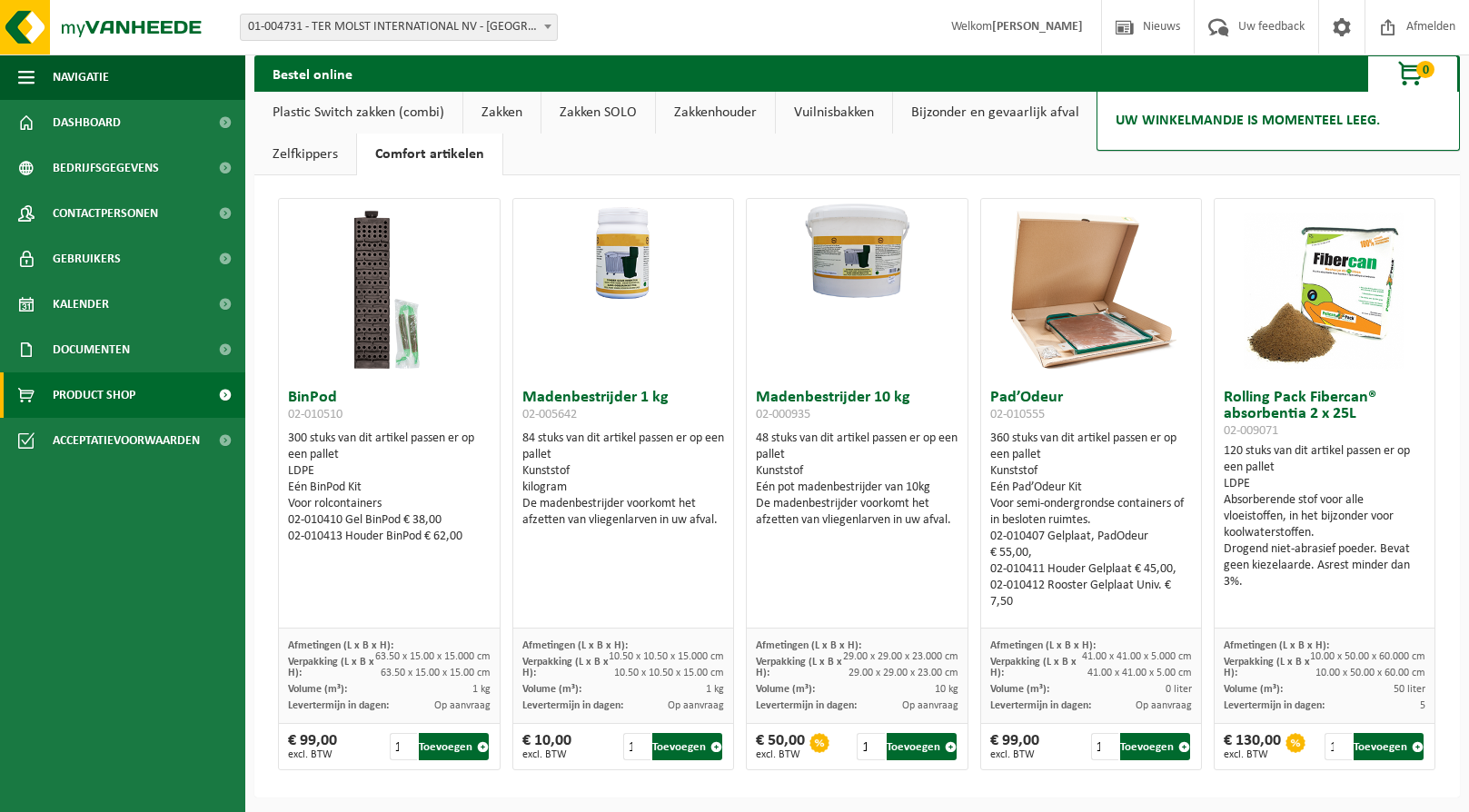
scroll to position [17, 0]
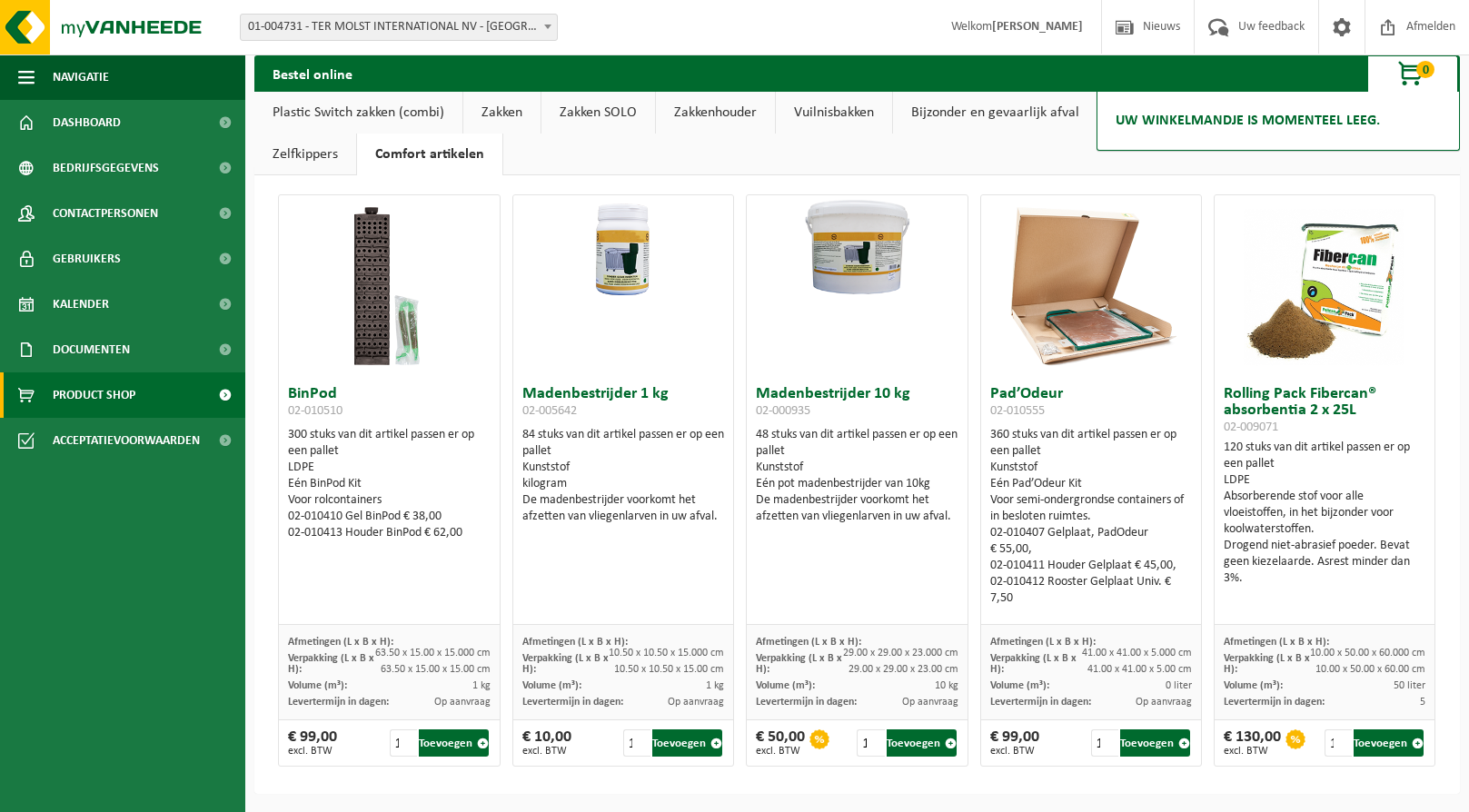
click at [303, 160] on link "Zelfkippers" at bounding box center [305, 155] width 102 height 42
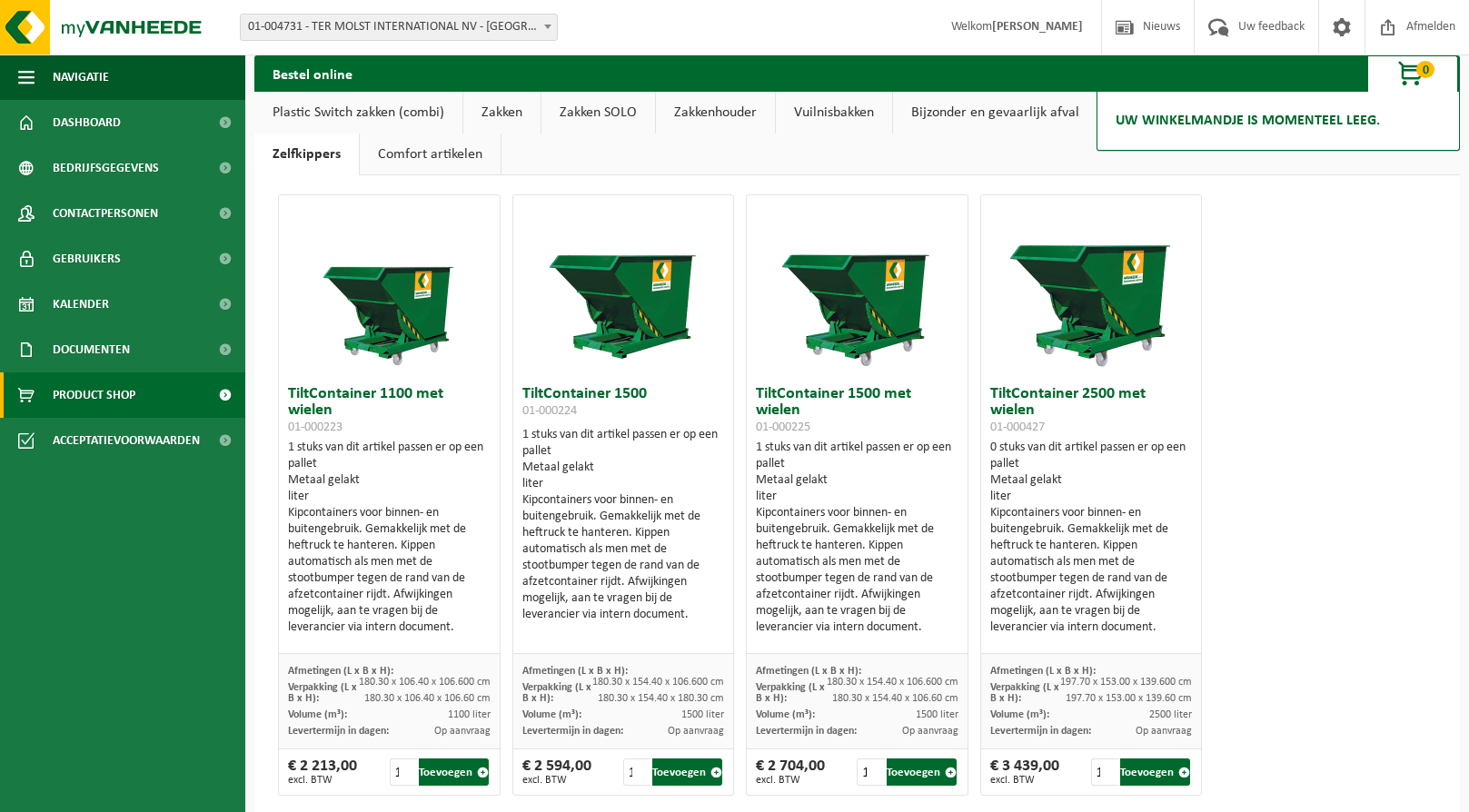
click at [313, 114] on link "Plastic Switch zakken (combi)" at bounding box center [358, 113] width 208 height 42
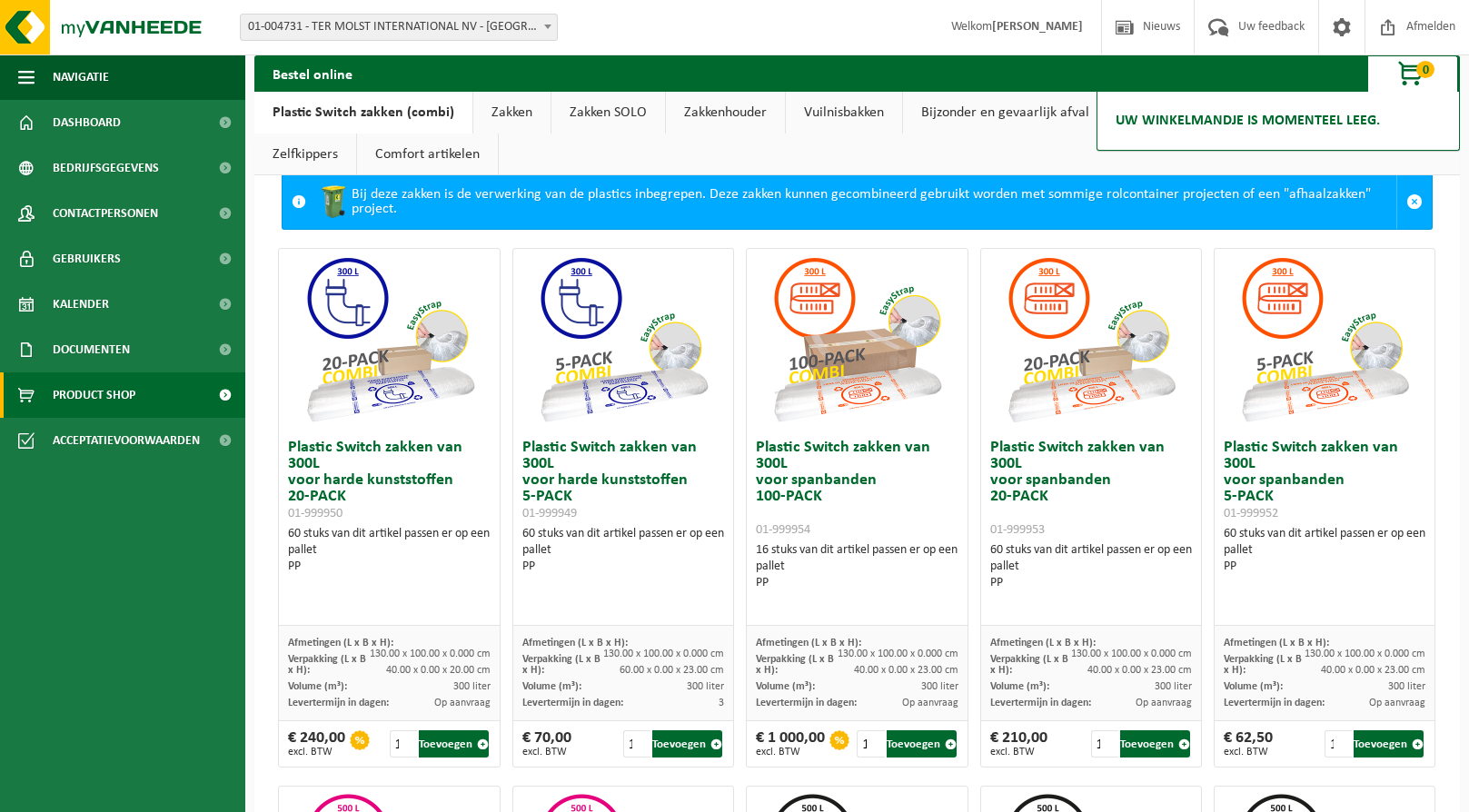
scroll to position [0, 0]
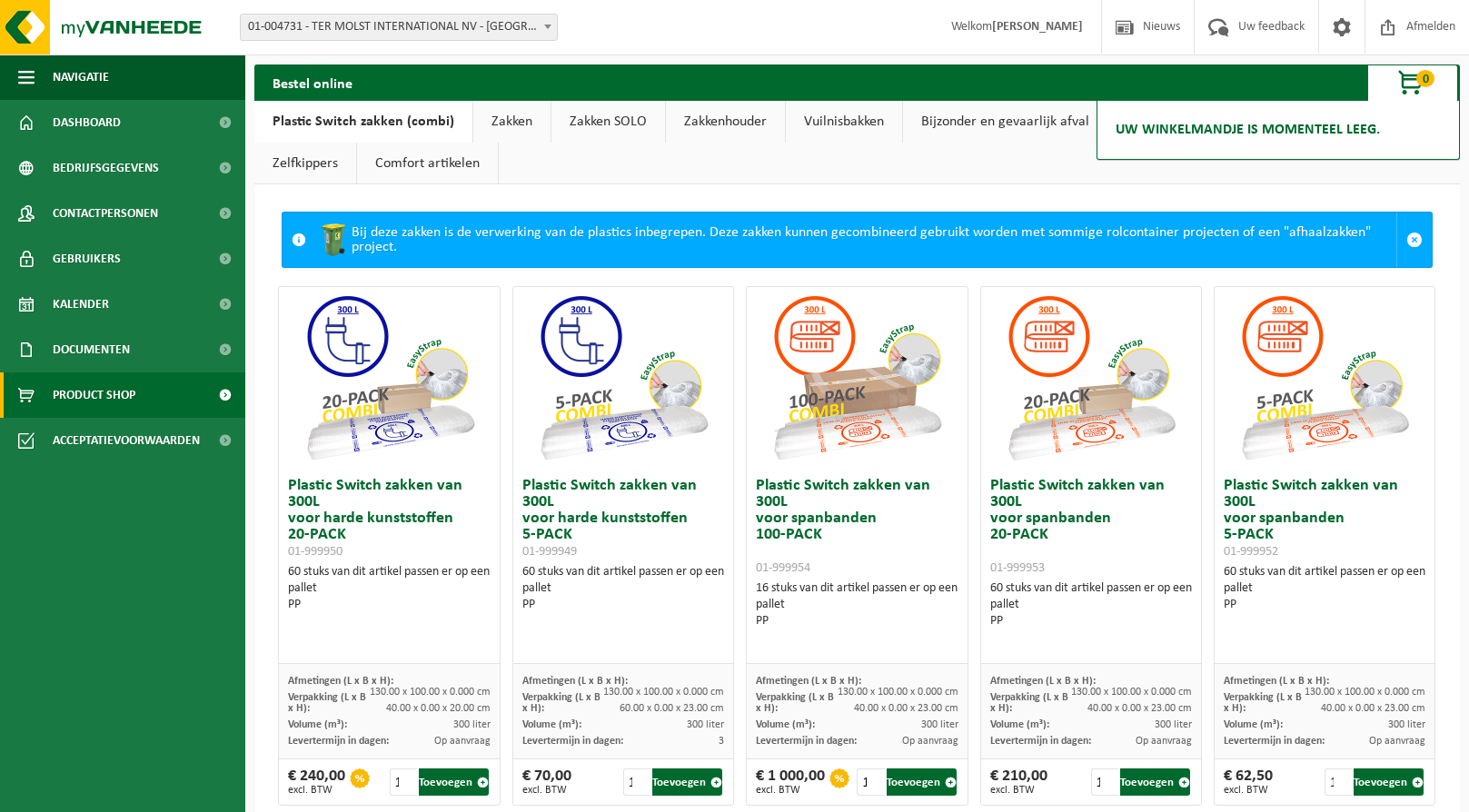
click at [506, 122] on link "Zakken" at bounding box center [511, 122] width 77 height 42
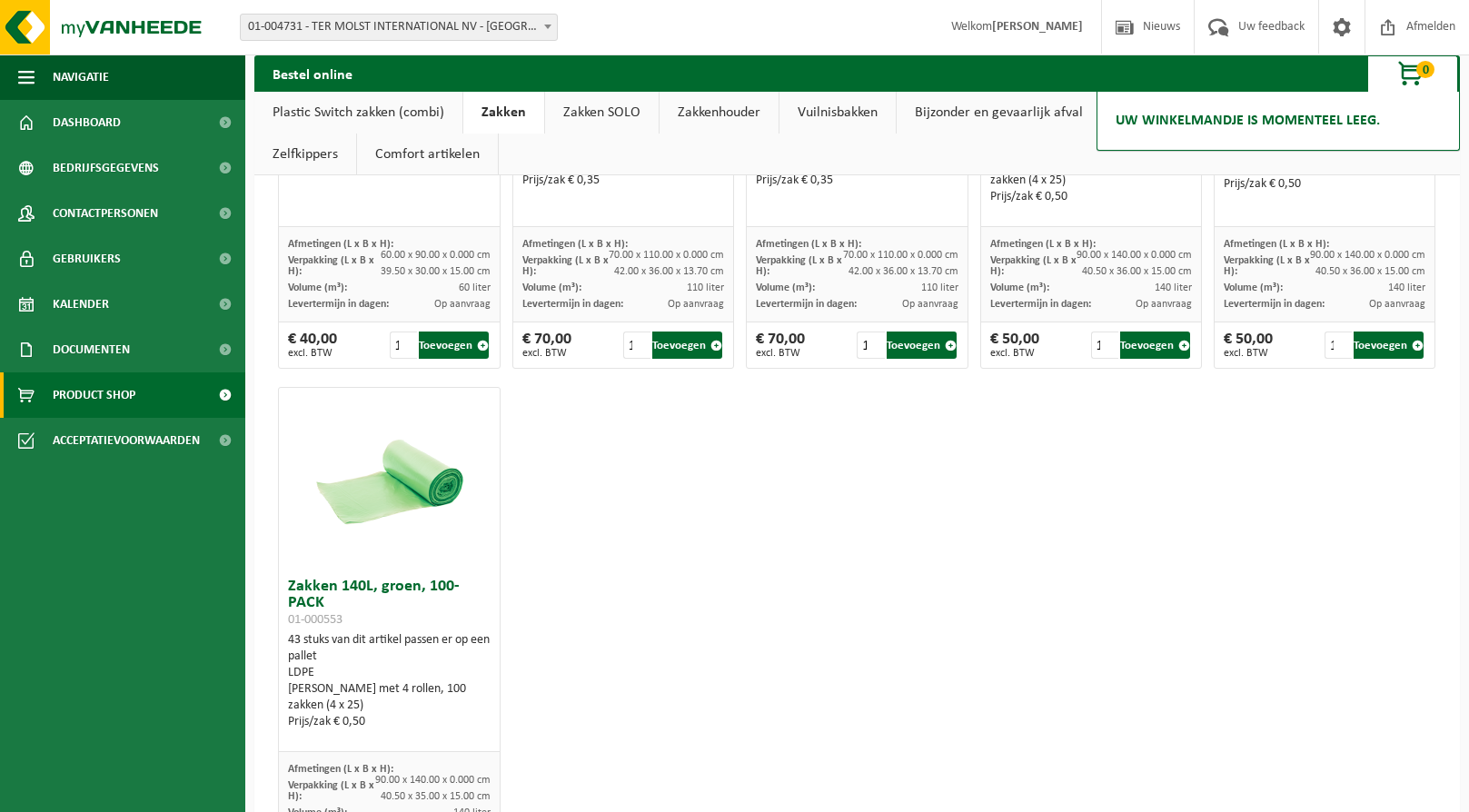
scroll to position [2542, 0]
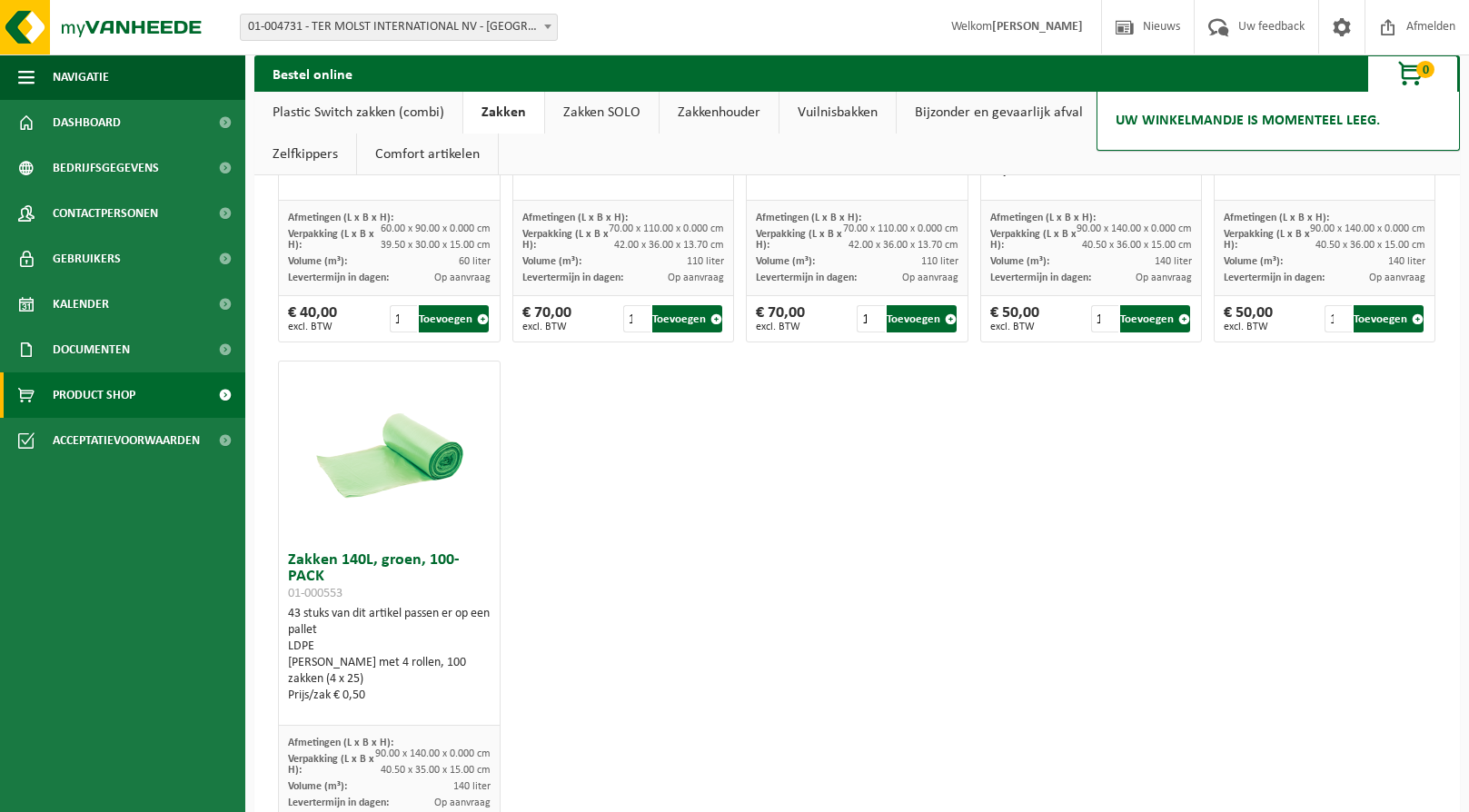
click at [620, 107] on link "Zakken SOLO" at bounding box center [602, 113] width 114 height 42
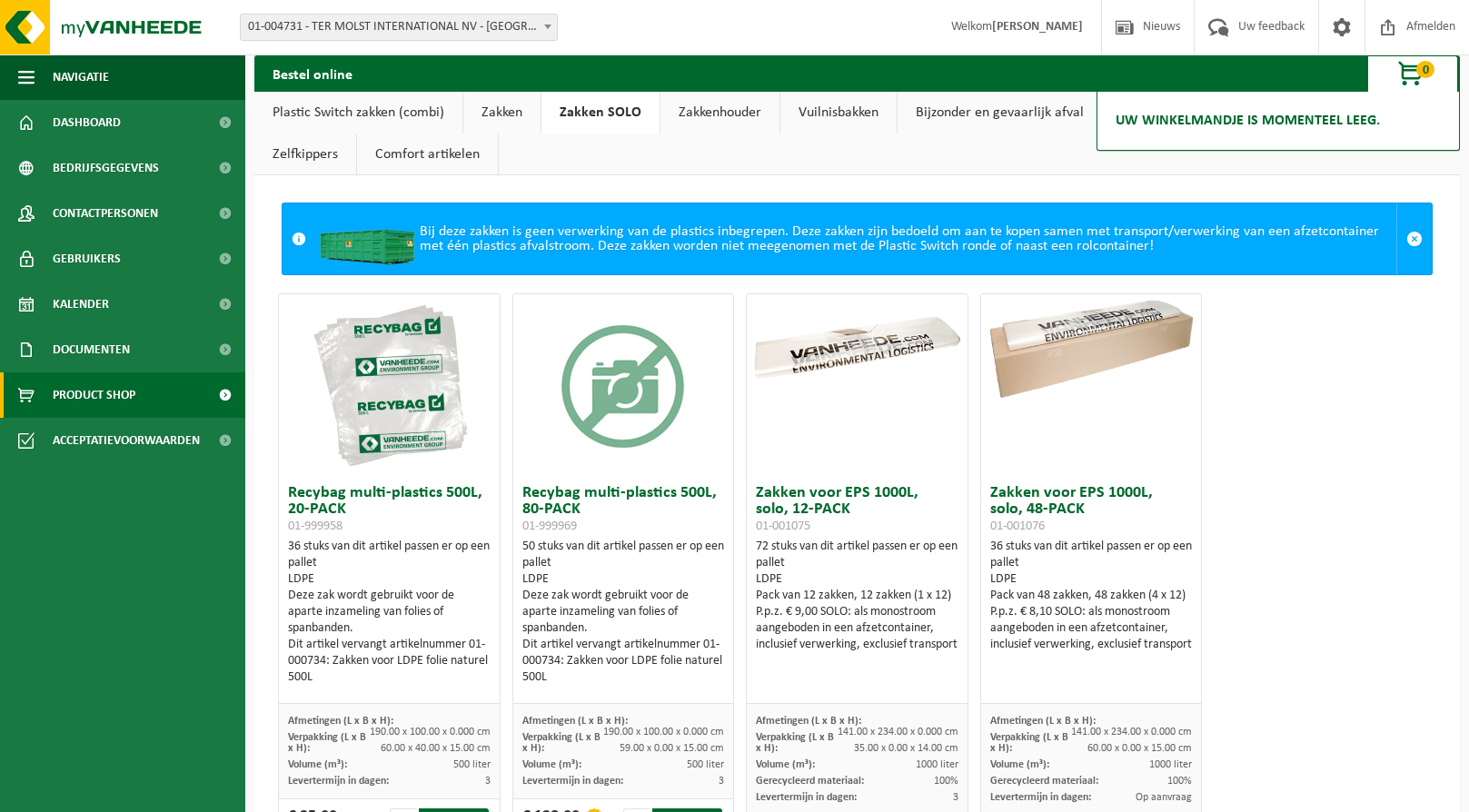
scroll to position [0, 0]
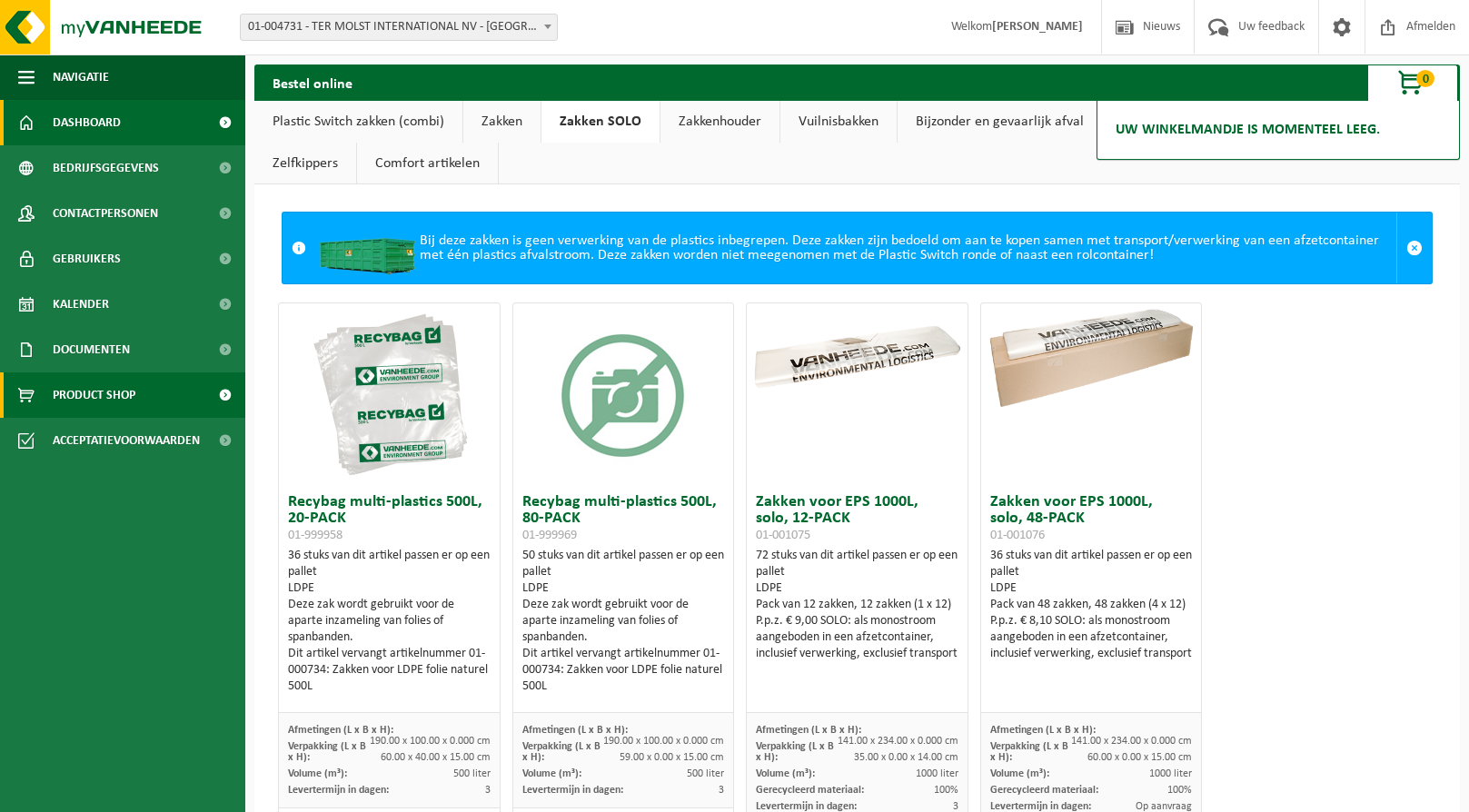
click at [87, 120] on span "Dashboard" at bounding box center [86, 123] width 68 height 46
click at [98, 130] on span "Dashboard" at bounding box center [86, 123] width 68 height 46
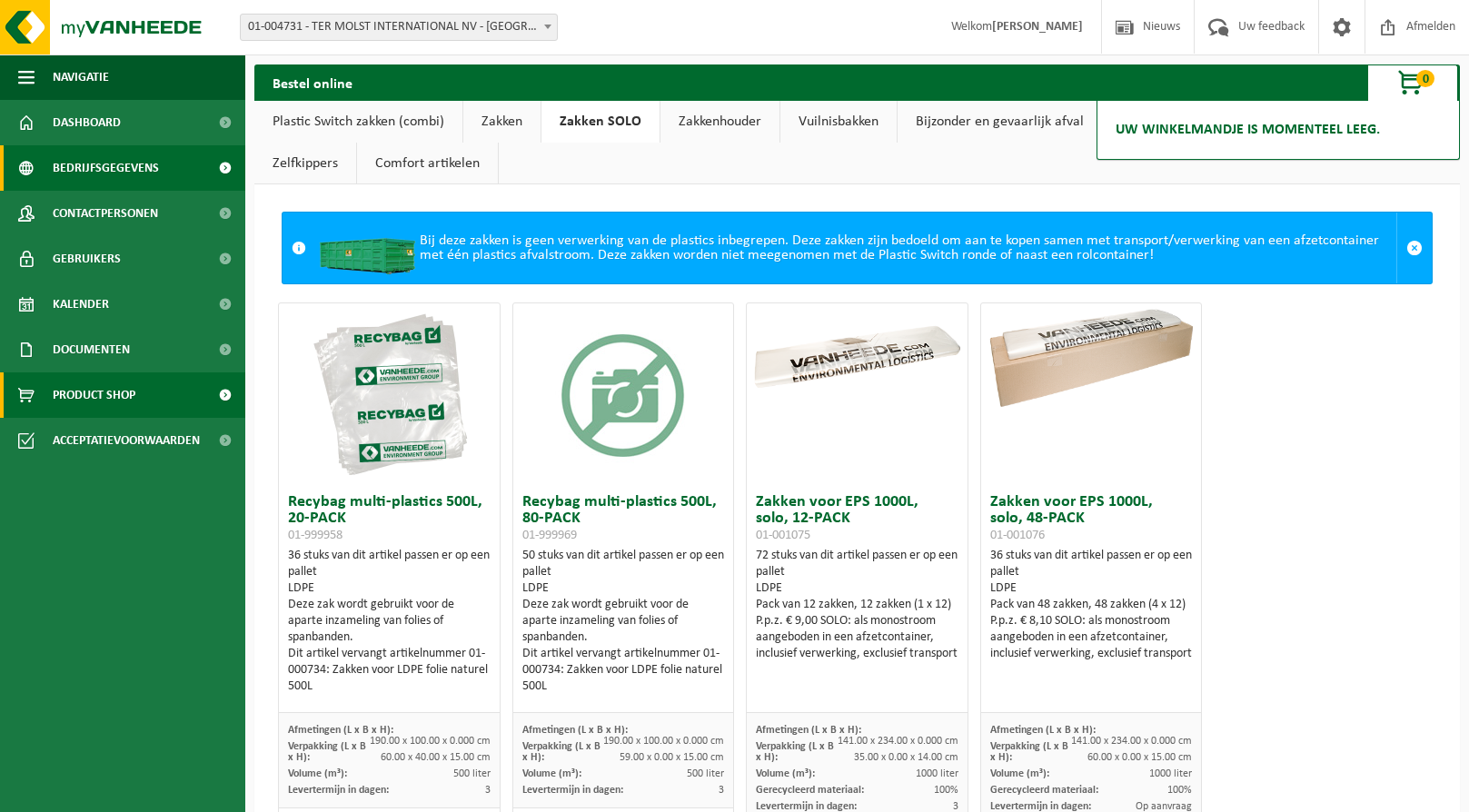
click at [103, 170] on span "Bedrijfsgegevens" at bounding box center [105, 168] width 106 height 46
click at [1036, 25] on strong "[PERSON_NAME]" at bounding box center [1038, 27] width 91 height 13
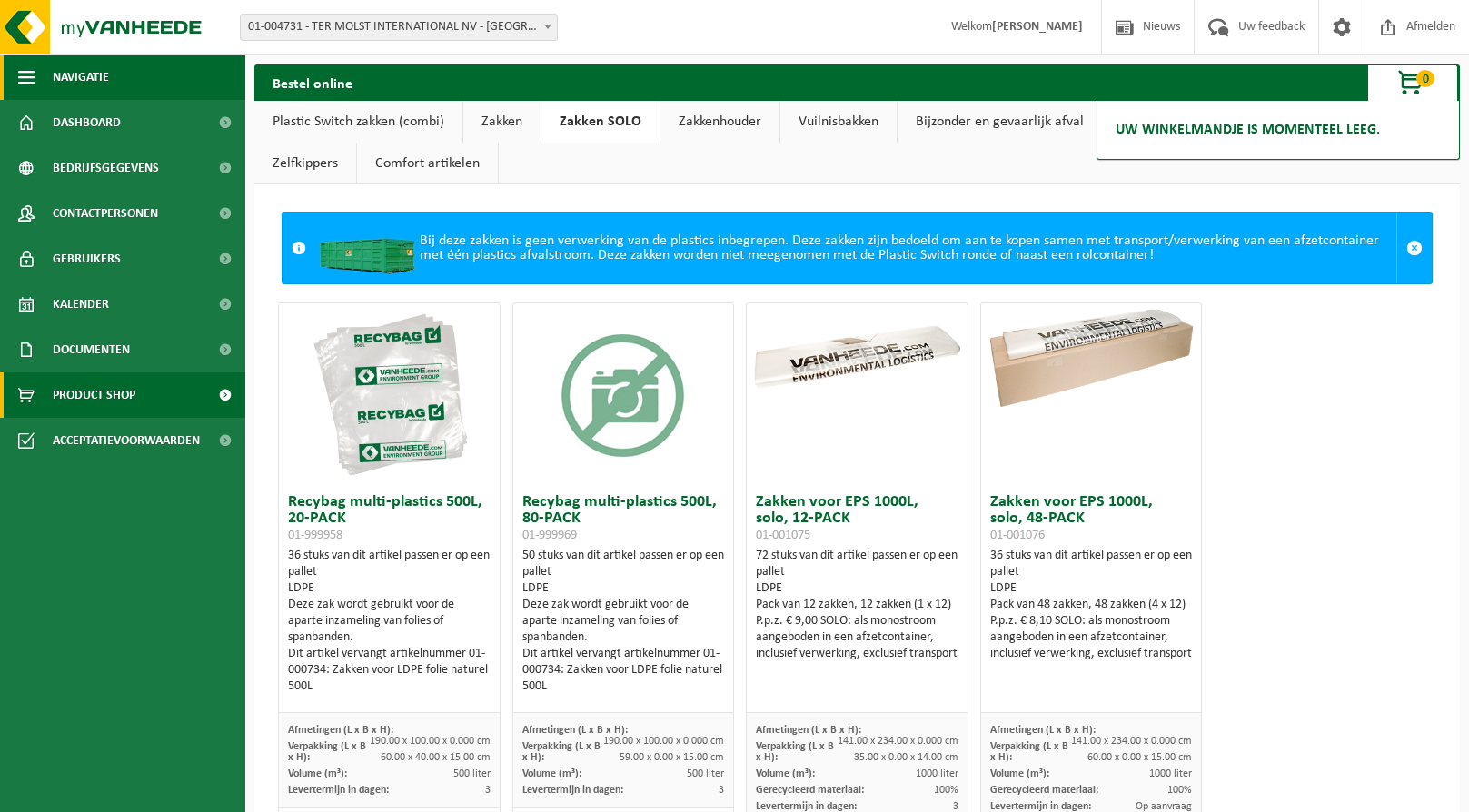
click at [34, 82] on button "Navigatie" at bounding box center [123, 77] width 245 height 46
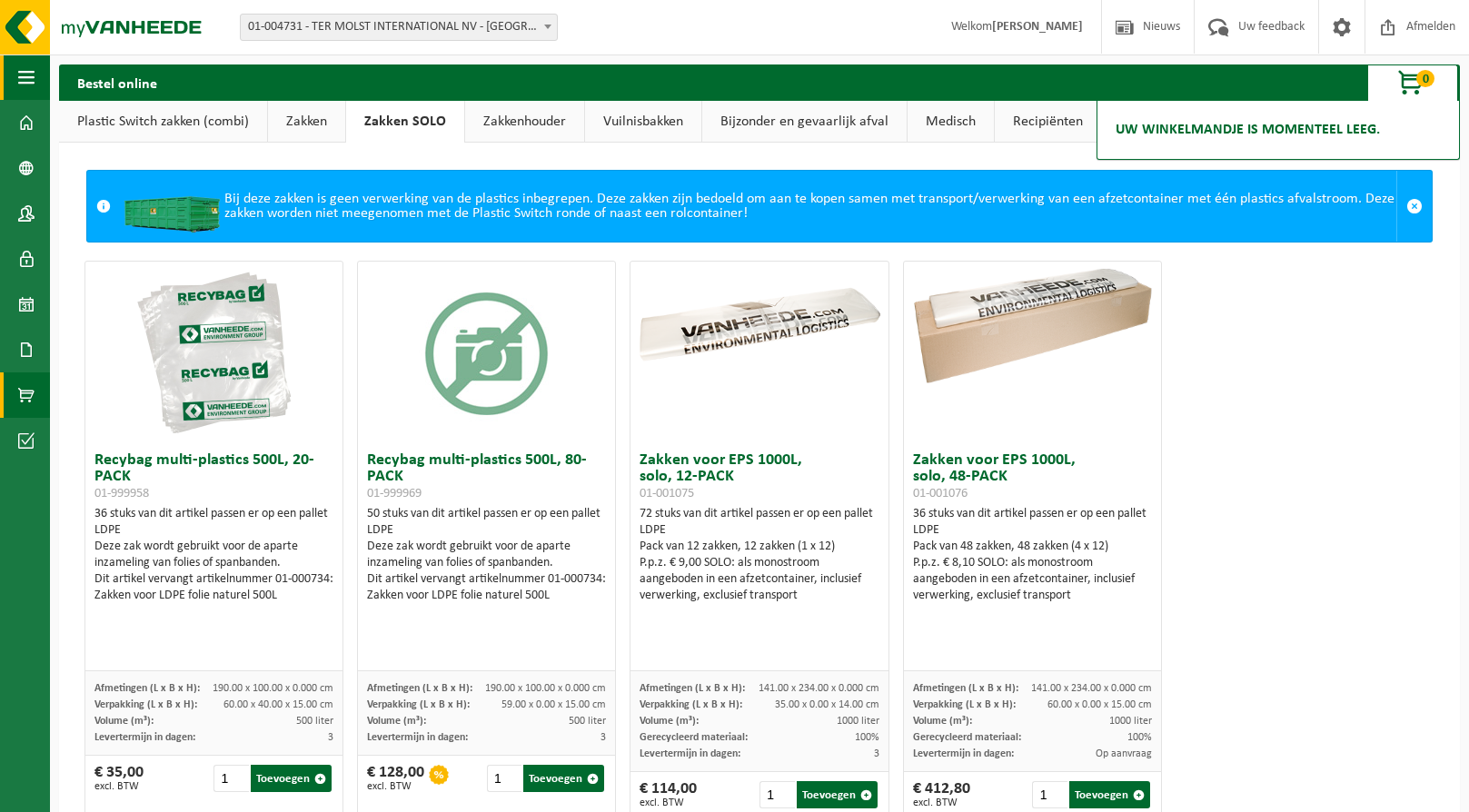
click at [34, 82] on button "Navigatie" at bounding box center [25, 77] width 50 height 46
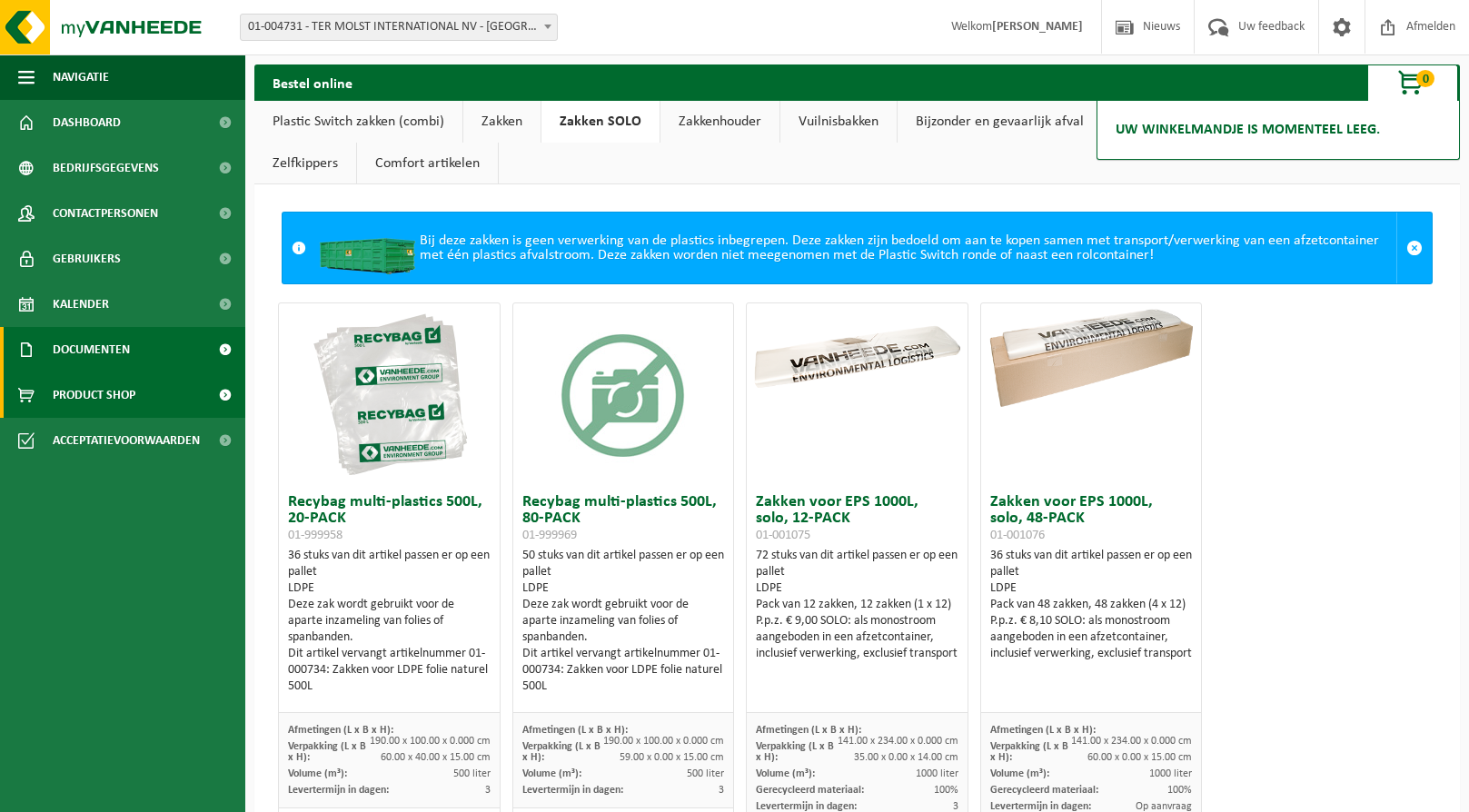
click at [80, 354] on span "Documenten" at bounding box center [90, 349] width 77 height 46
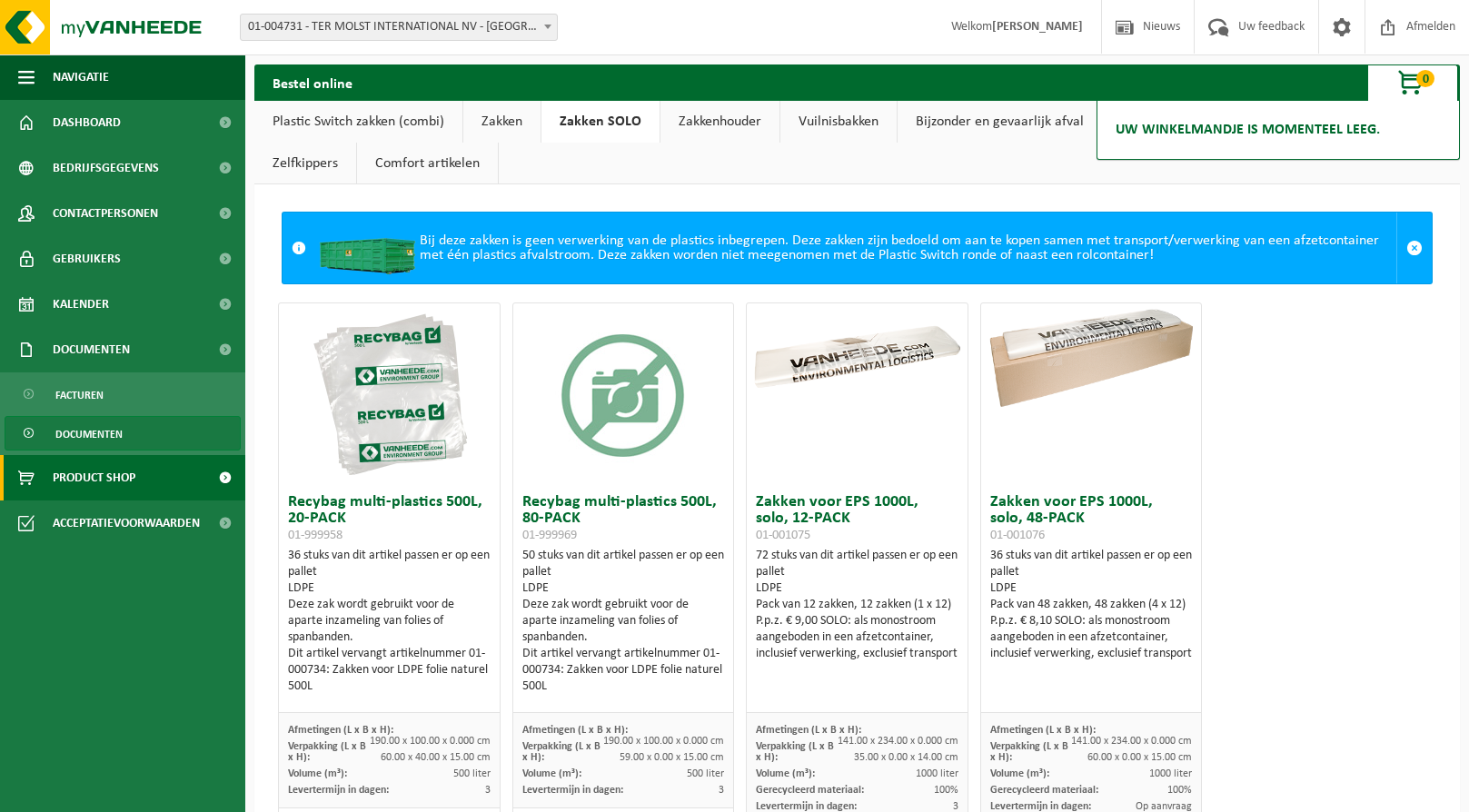
click at [87, 428] on span "Documenten" at bounding box center [88, 434] width 67 height 34
click at [109, 426] on span "Documenten" at bounding box center [88, 434] width 67 height 34
click at [859, 121] on link "Vuilnisbakken" at bounding box center [838, 122] width 116 height 42
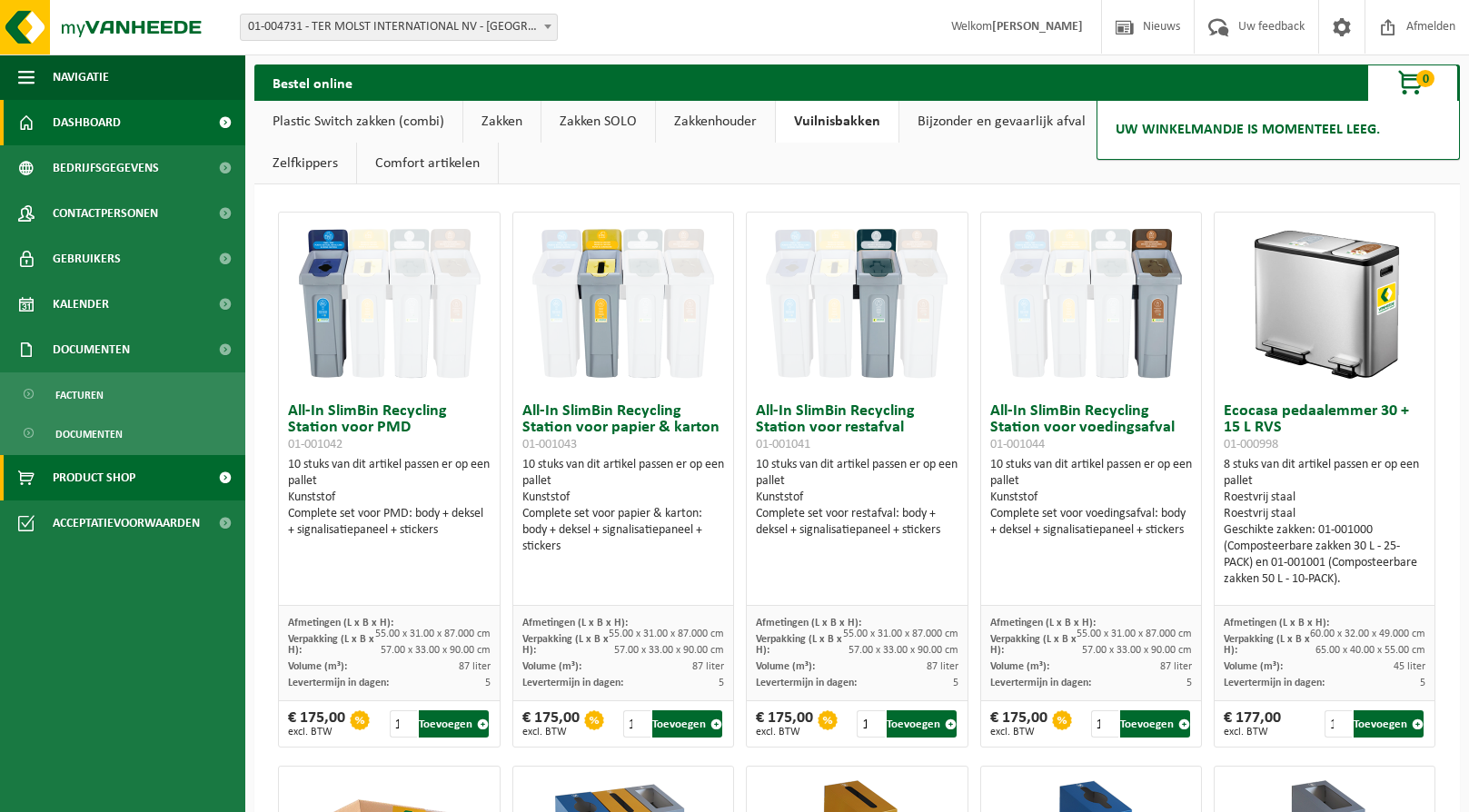
click at [80, 119] on span "Dashboard" at bounding box center [86, 123] width 68 height 46
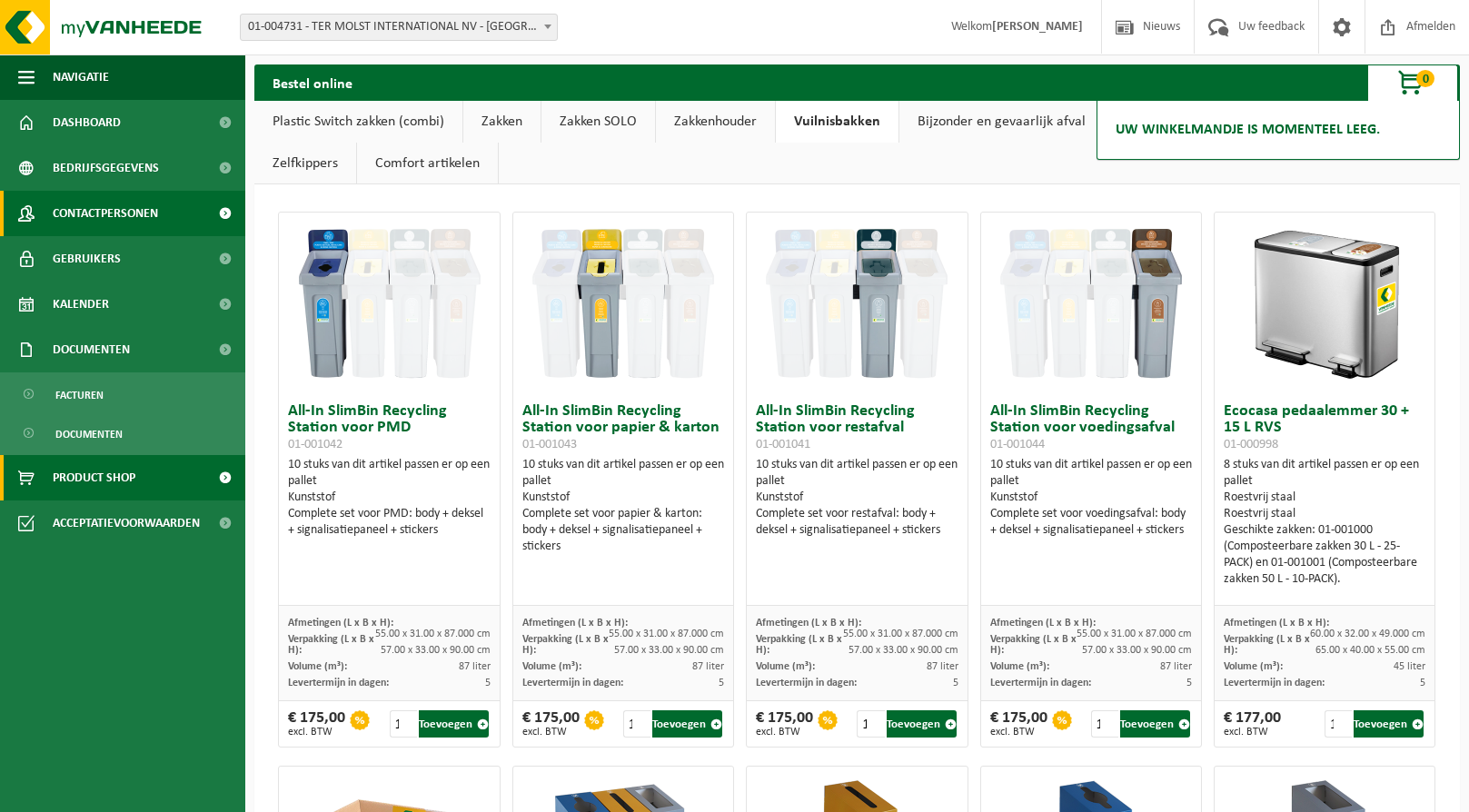
click at [77, 211] on span "Contactpersonen" at bounding box center [105, 214] width 105 height 46
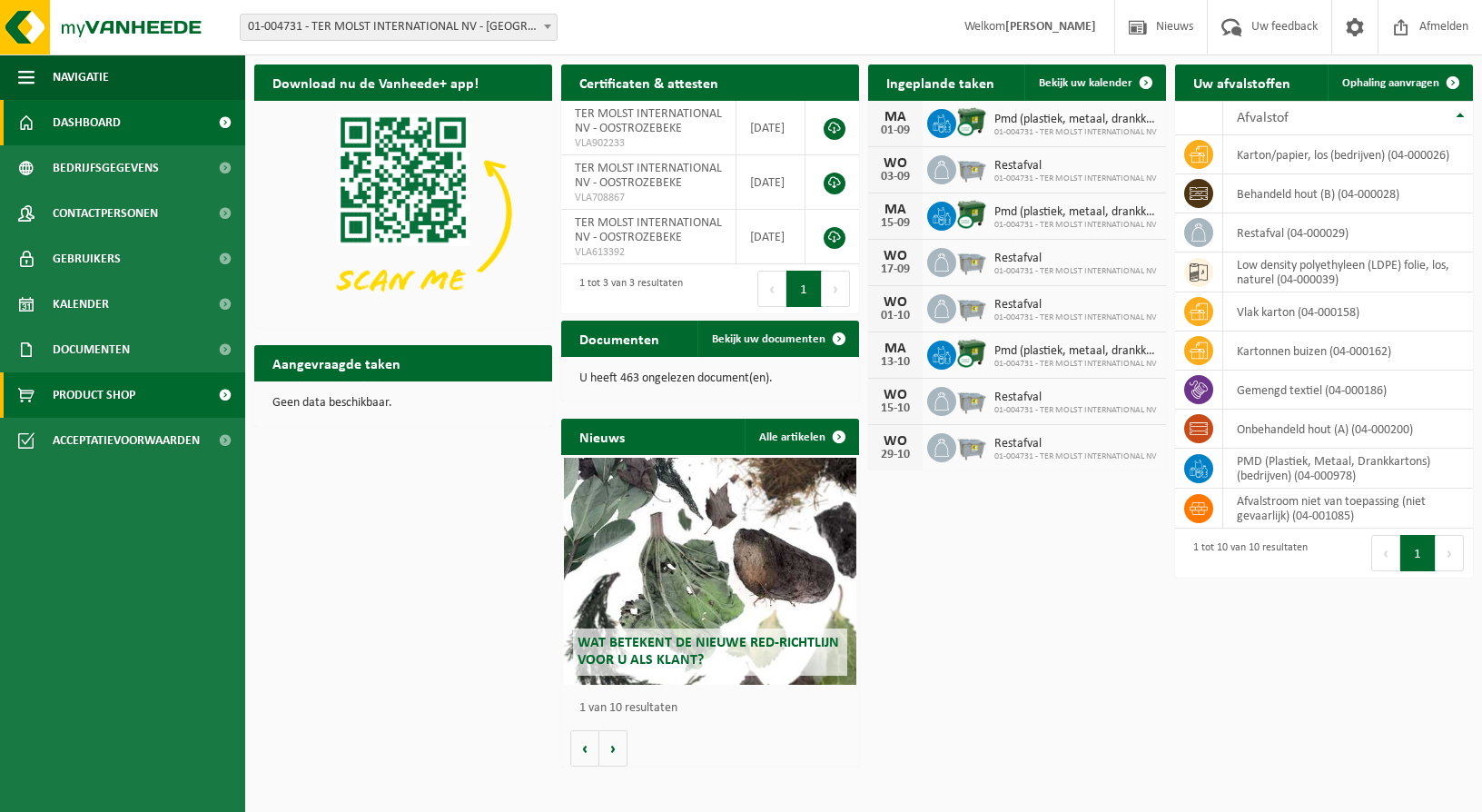
click at [90, 401] on span "Product Shop" at bounding box center [93, 395] width 83 height 46
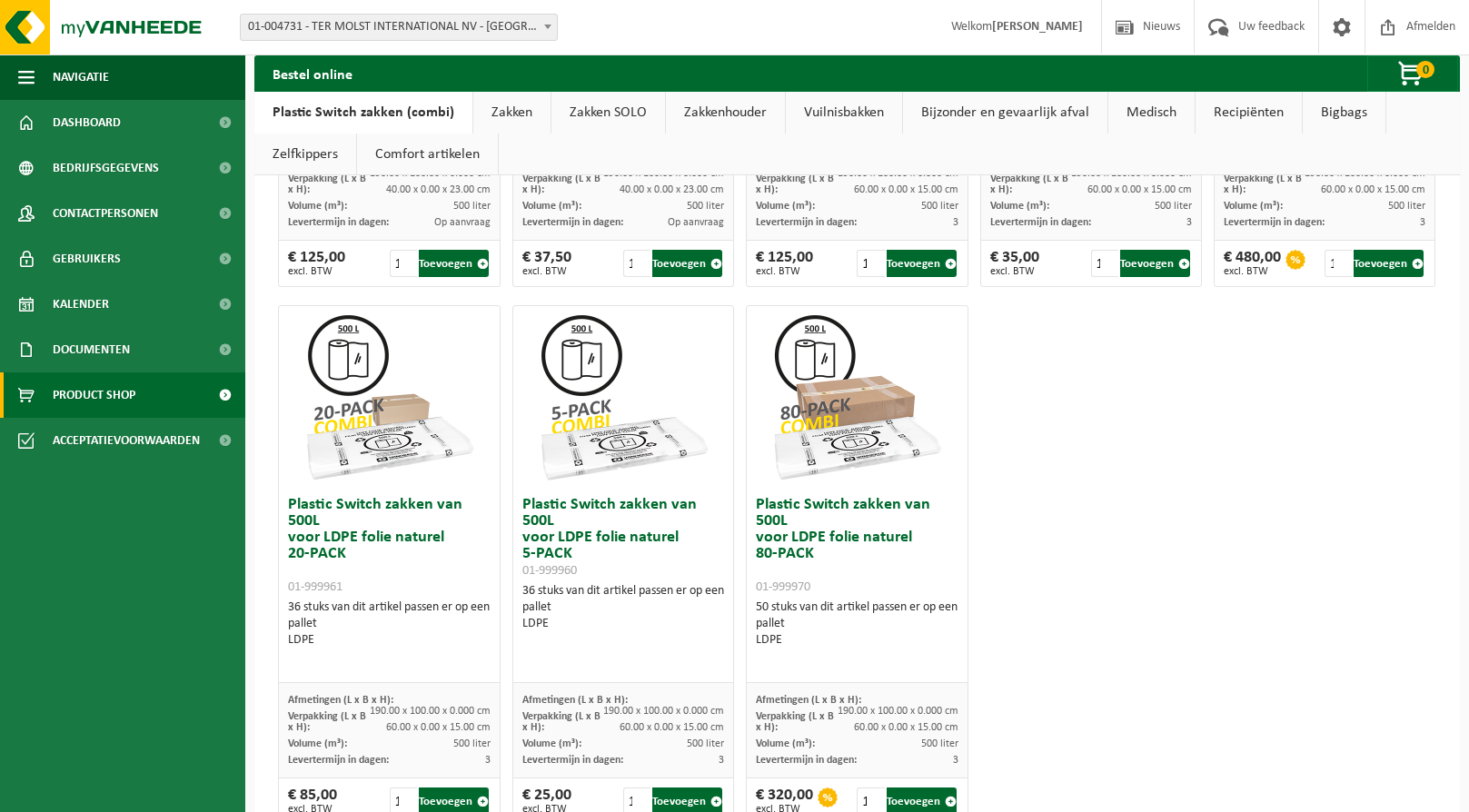
scroll to position [1114, 0]
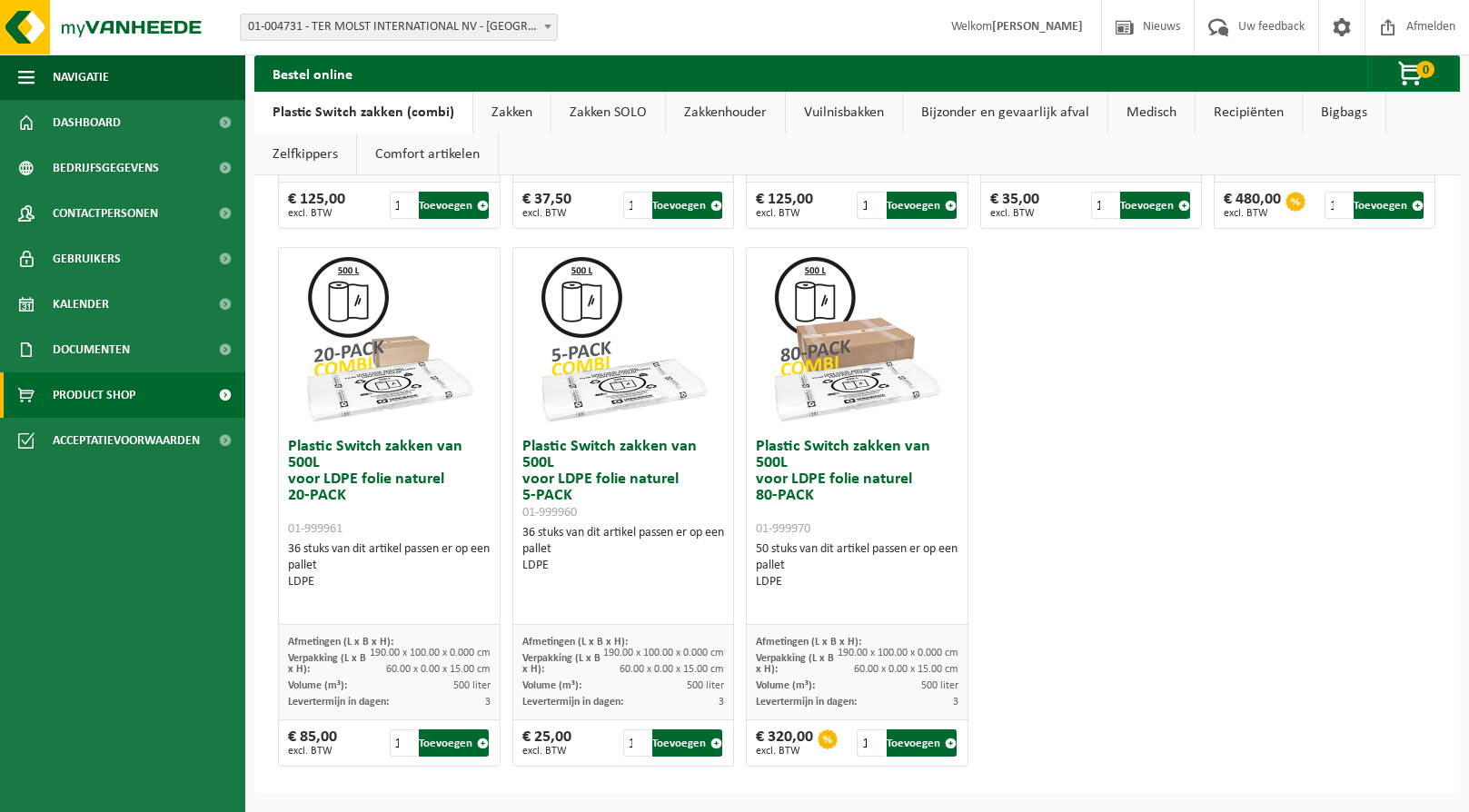
click at [525, 116] on link "Zakken" at bounding box center [511, 113] width 77 height 42
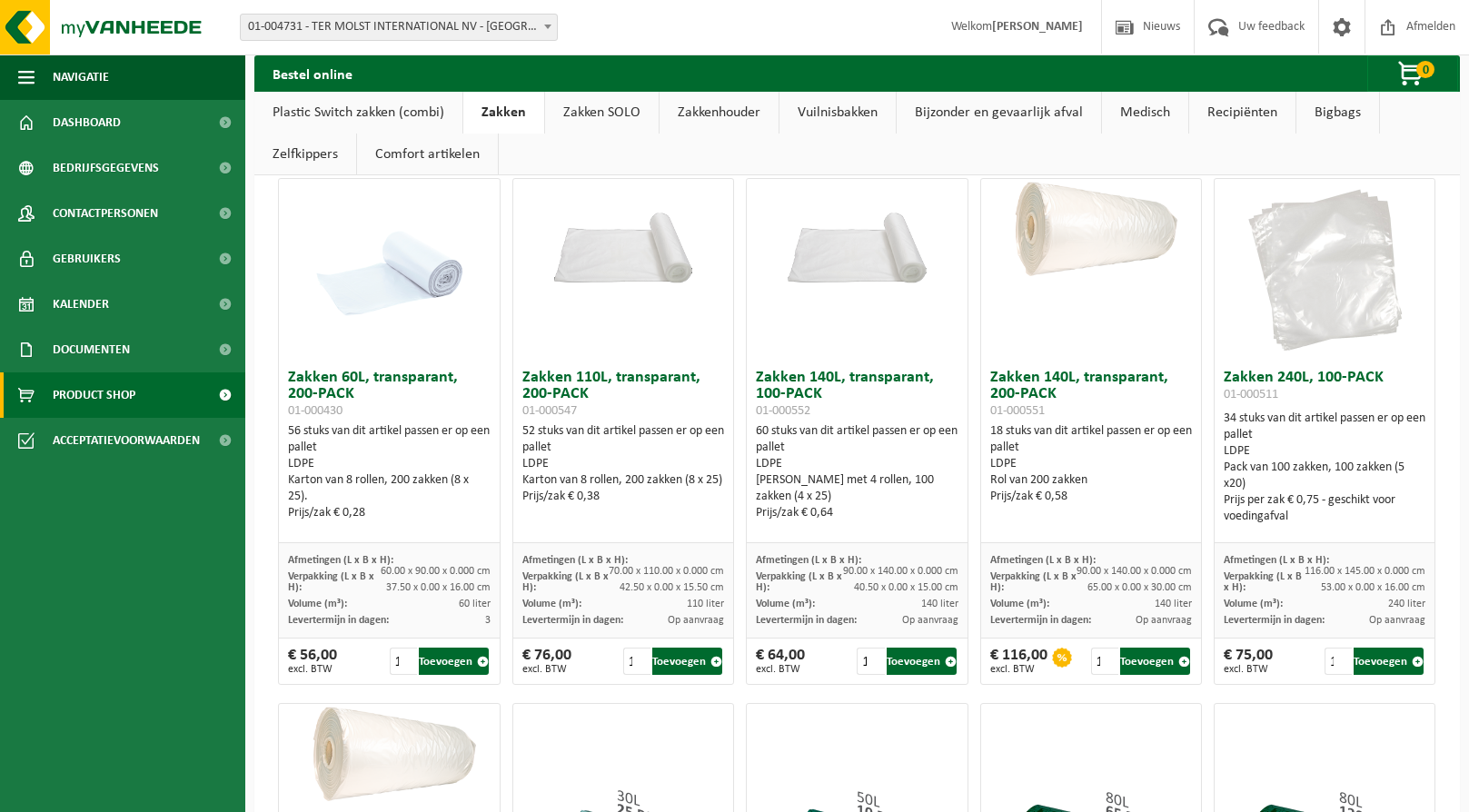
scroll to position [0, 0]
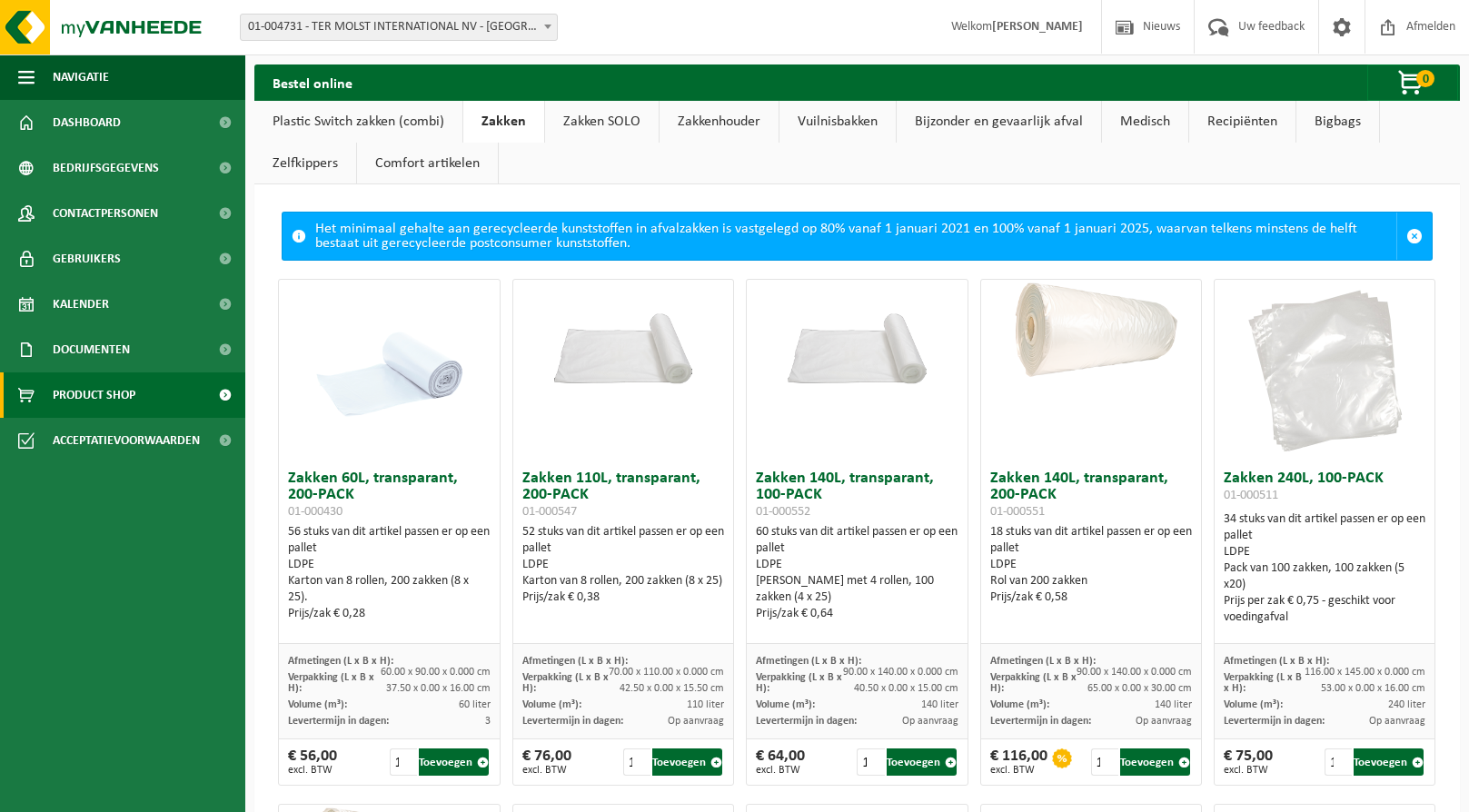
click at [598, 122] on link "Zakken SOLO" at bounding box center [602, 122] width 114 height 42
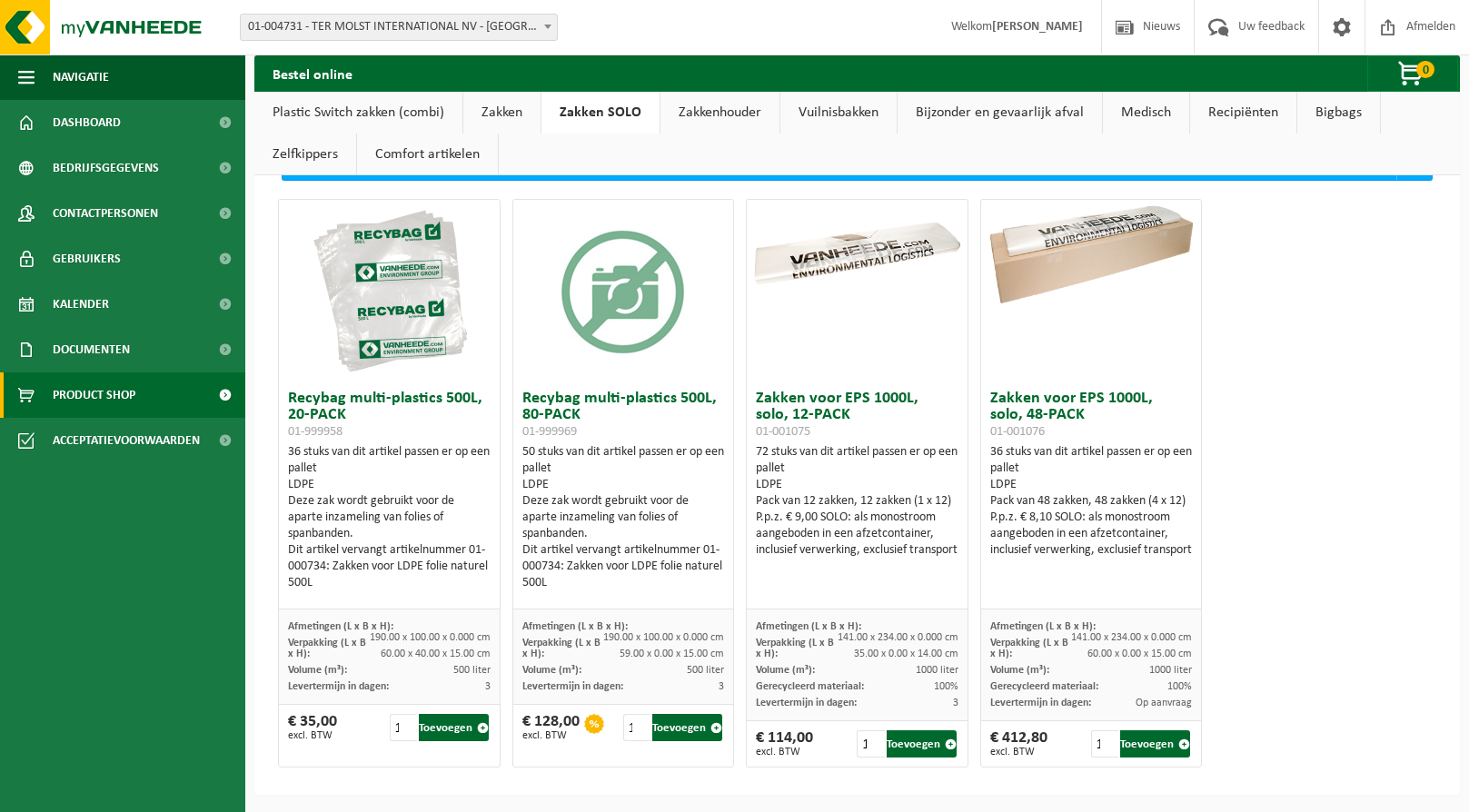
scroll to position [104, 0]
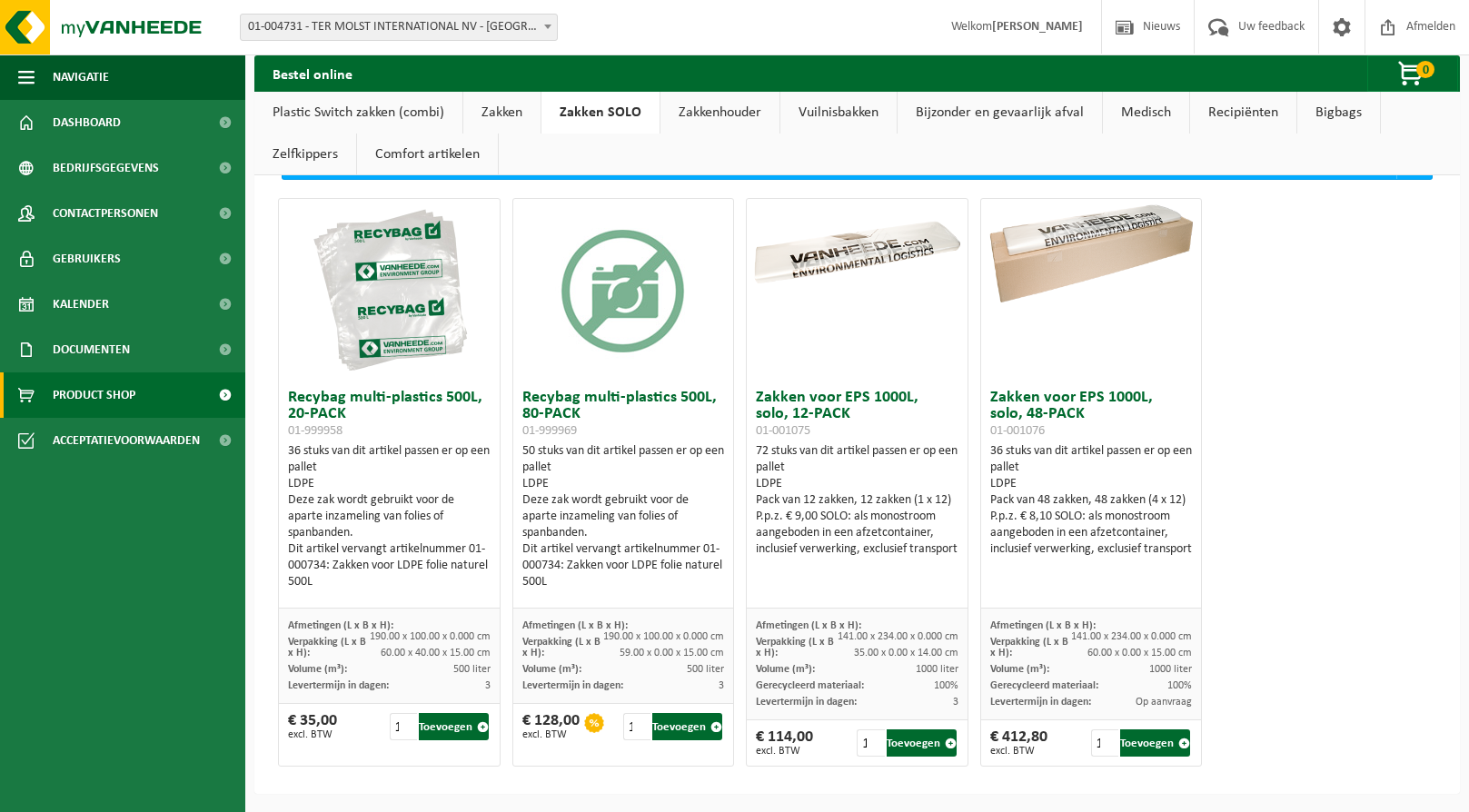
click at [504, 116] on link "Zakken" at bounding box center [502, 113] width 77 height 42
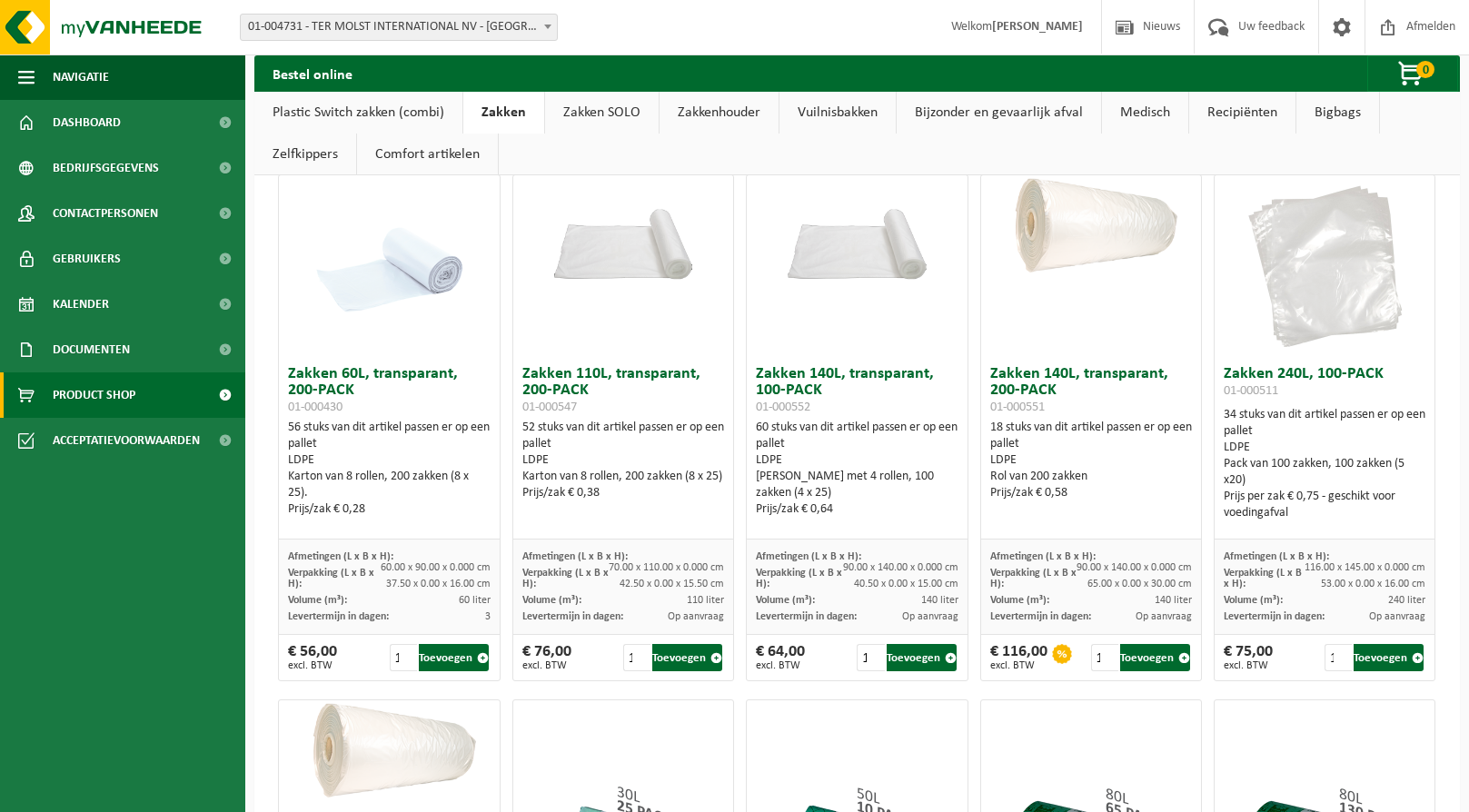
click at [371, 104] on link "Plastic Switch zakken (combi)" at bounding box center [358, 113] width 208 height 42
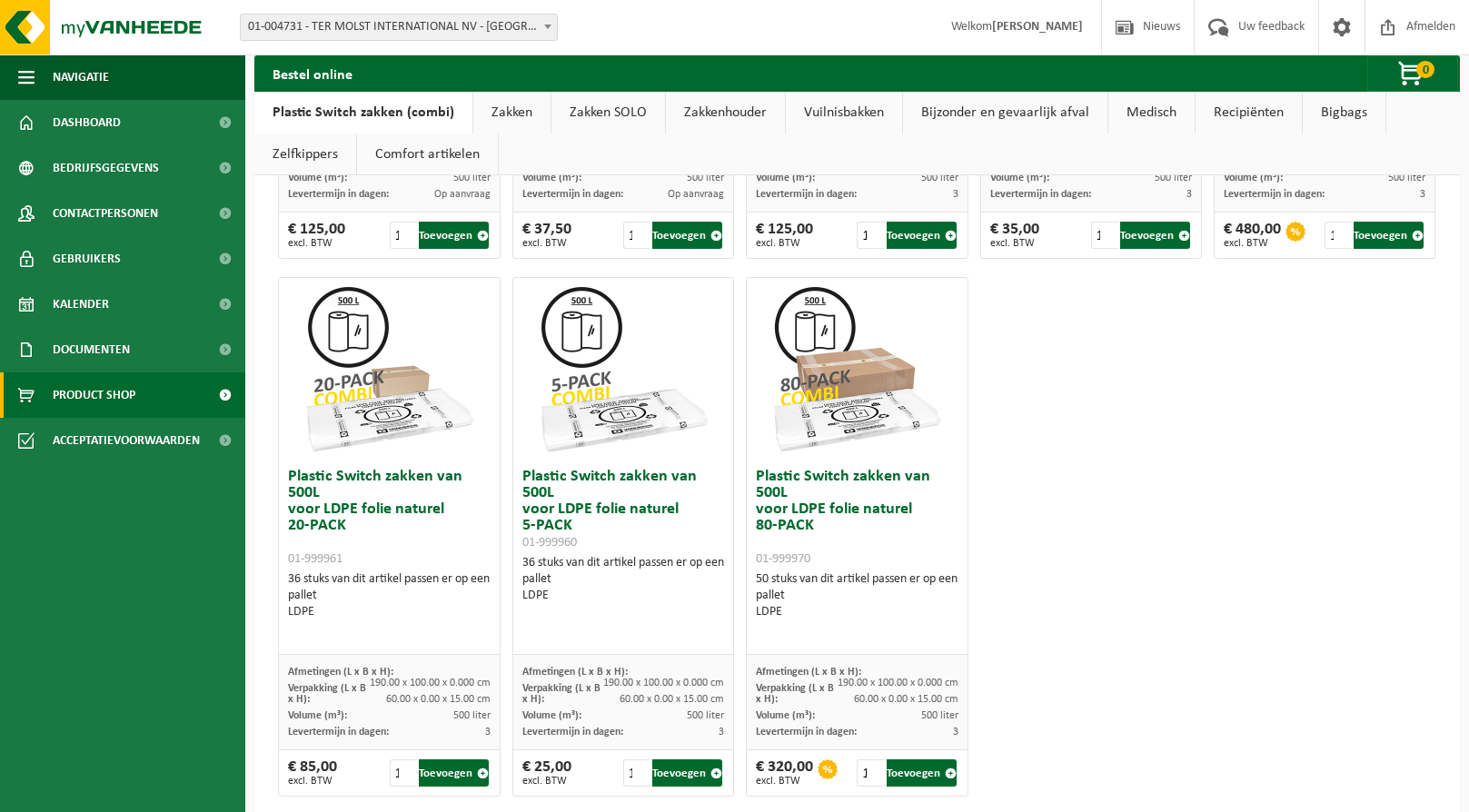
scroll to position [1114, 0]
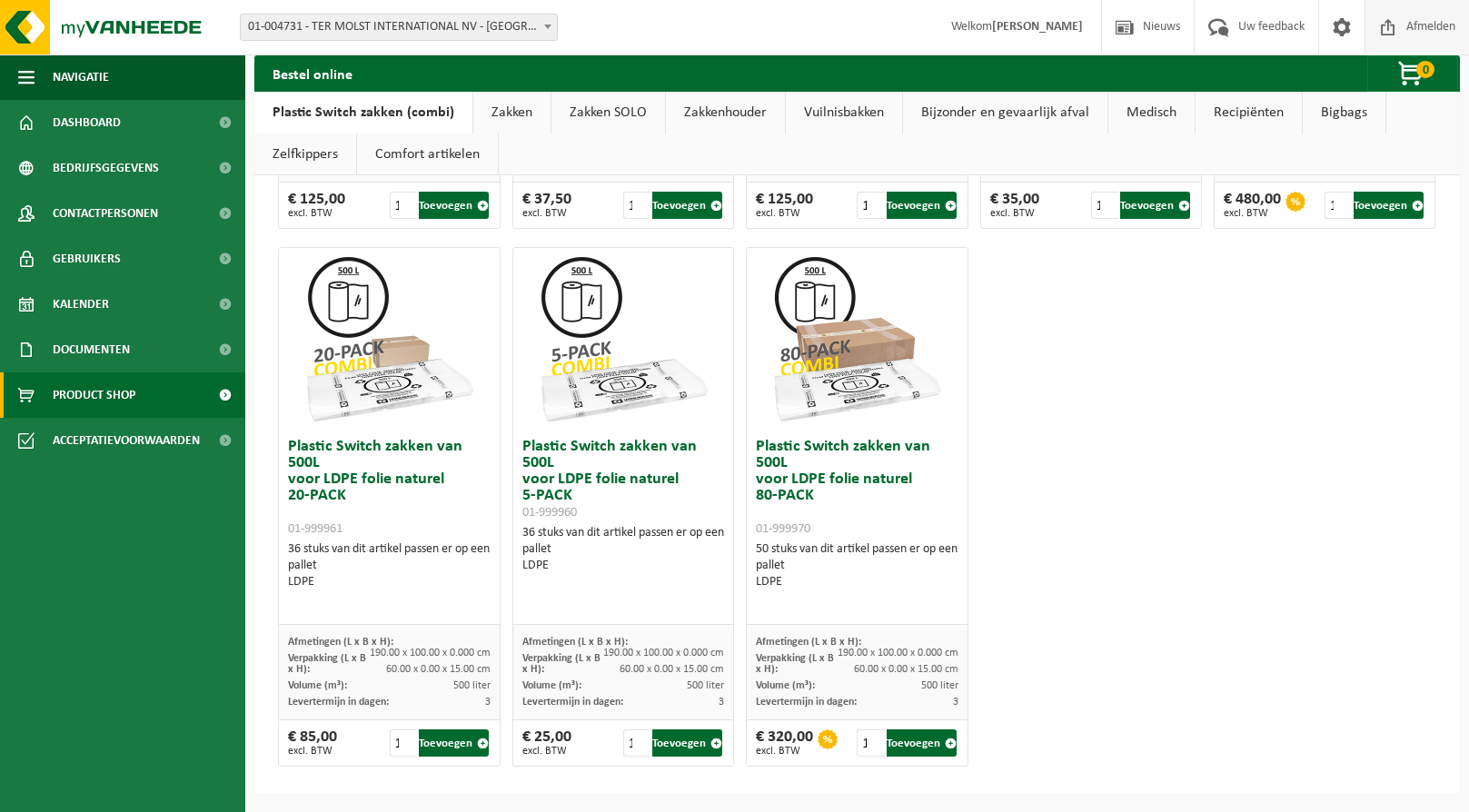
click at [1414, 31] on span "Afmelden" at bounding box center [1430, 27] width 58 height 53
